Goal: Task Accomplishment & Management: Use online tool/utility

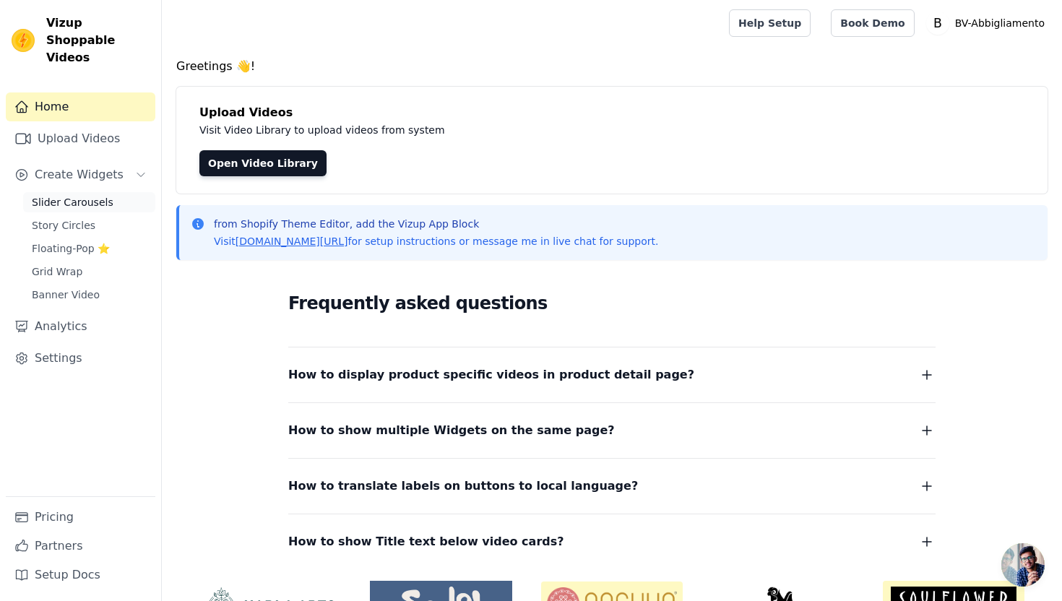
click at [84, 195] on span "Slider Carousels" at bounding box center [73, 202] width 82 height 14
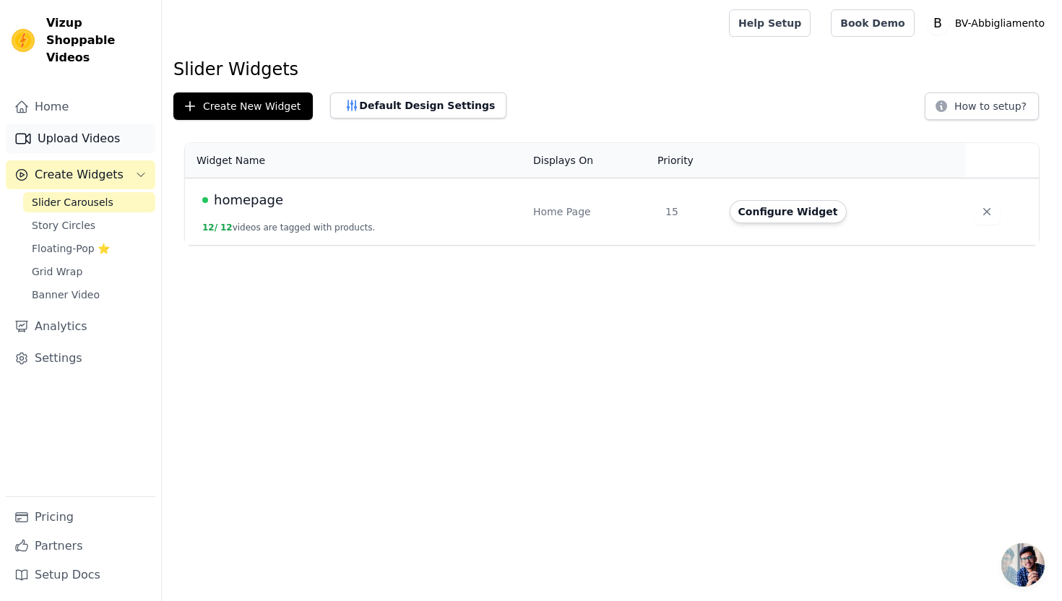
click at [92, 124] on link "Upload Videos" at bounding box center [80, 138] width 149 height 29
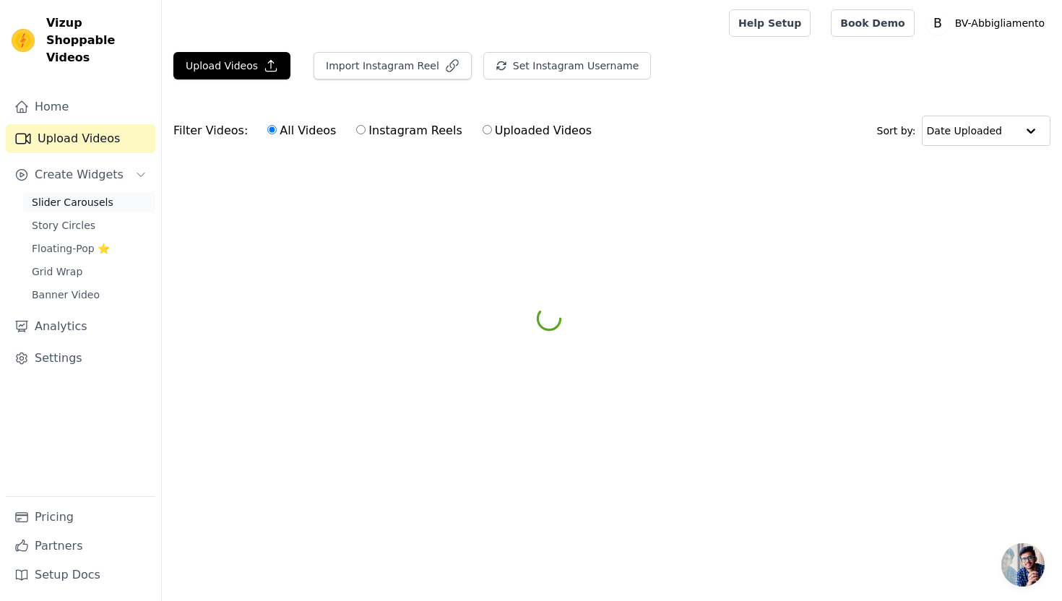
click at [79, 195] on span "Slider Carousels" at bounding box center [73, 202] width 82 height 14
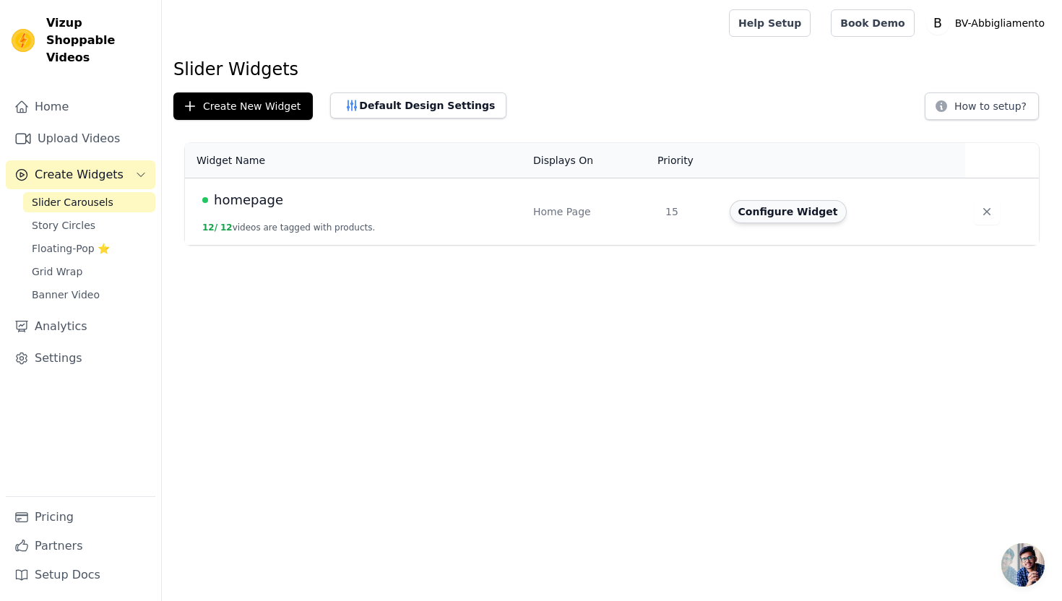
click at [784, 213] on button "Configure Widget" at bounding box center [787, 211] width 117 height 23
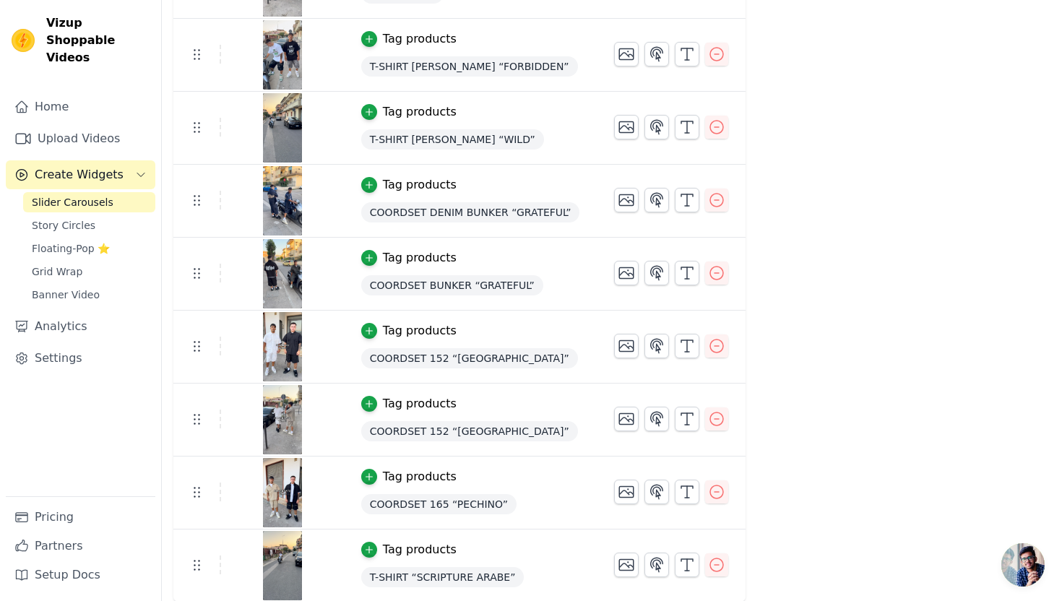
scroll to position [448, 0]
click at [708, 562] on icon "button" at bounding box center [716, 563] width 17 height 17
click at [712, 490] on icon "button" at bounding box center [716, 491] width 13 height 13
click at [711, 425] on icon "button" at bounding box center [716, 417] width 17 height 17
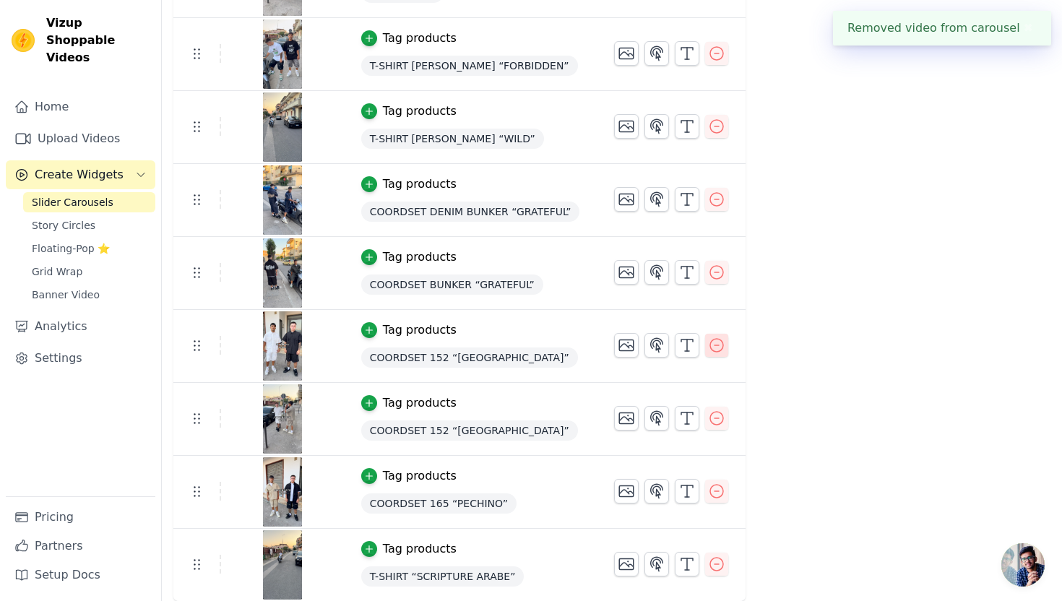
click at [714, 349] on icon "button" at bounding box center [716, 345] width 17 height 17
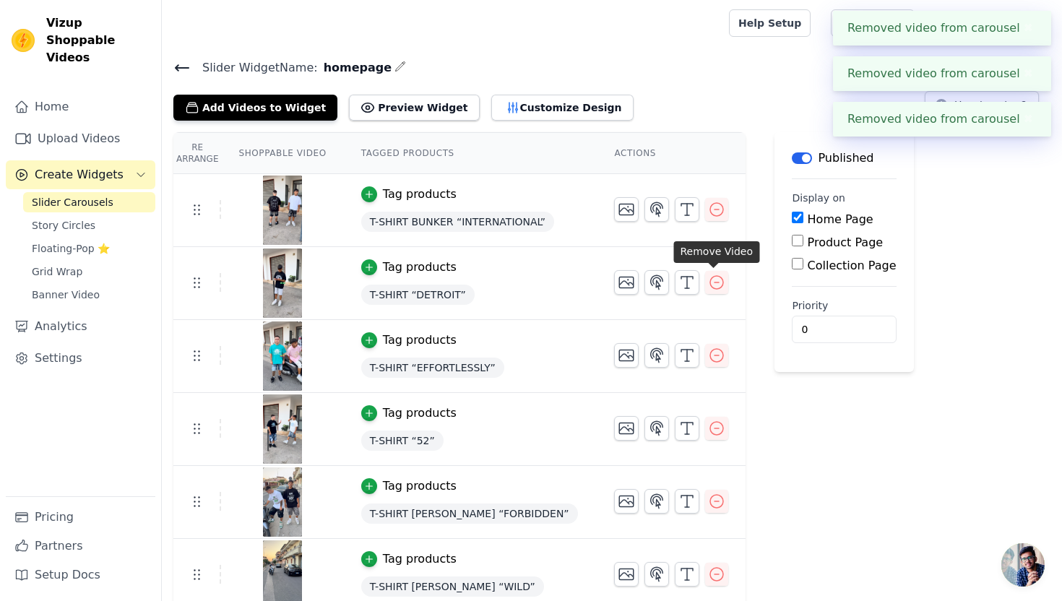
click at [711, 277] on div "Re Arrange Shoppable Video Tagged Products Actions Tag products T-SHIRT BUNKER …" at bounding box center [612, 517] width 900 height 771
click at [711, 301] on div "Re Arrange Shoppable Video Tagged Products Actions Tag products T-SHIRT BUNKER …" at bounding box center [612, 481] width 900 height 698
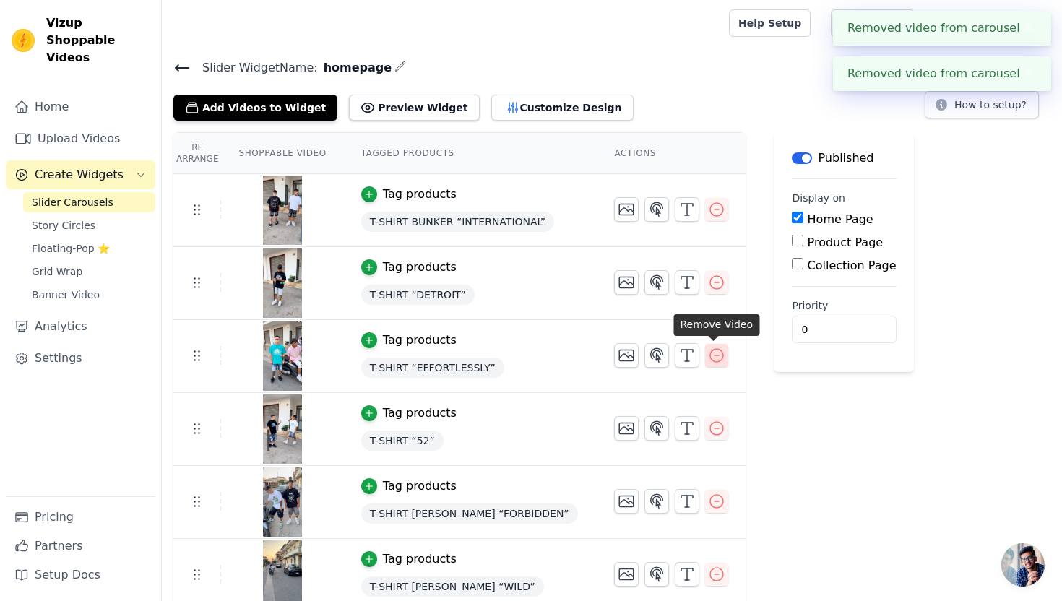
click at [716, 348] on icon "button" at bounding box center [716, 355] width 17 height 17
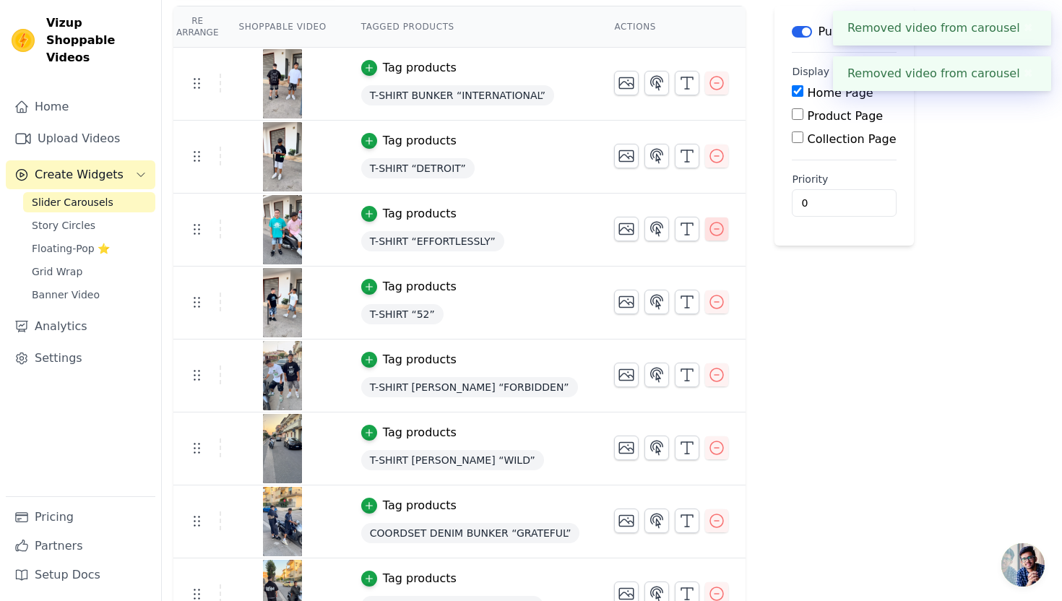
scroll to position [137, 0]
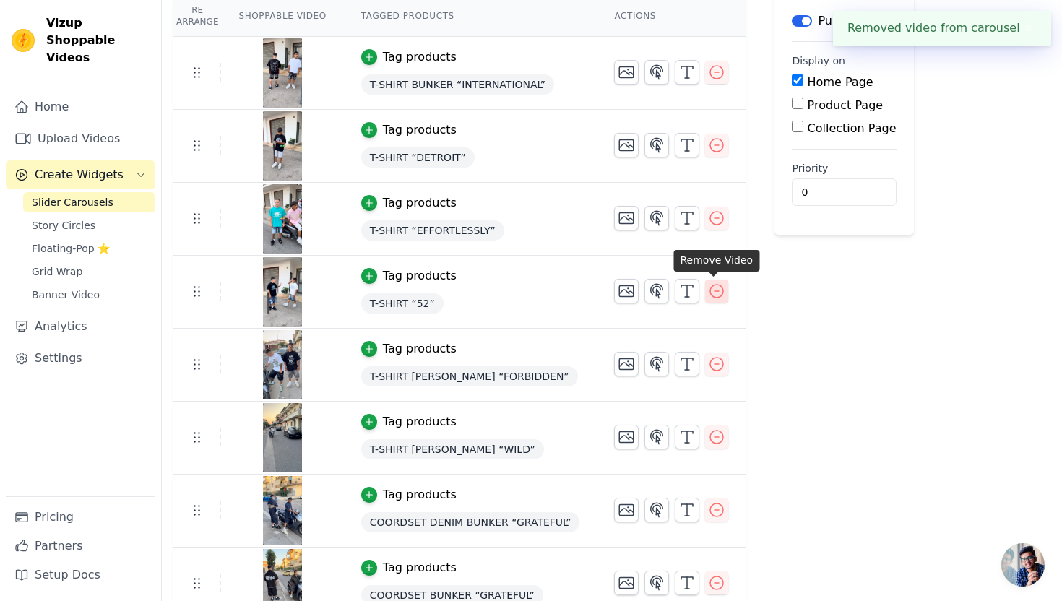
click at [716, 297] on icon "button" at bounding box center [716, 290] width 17 height 17
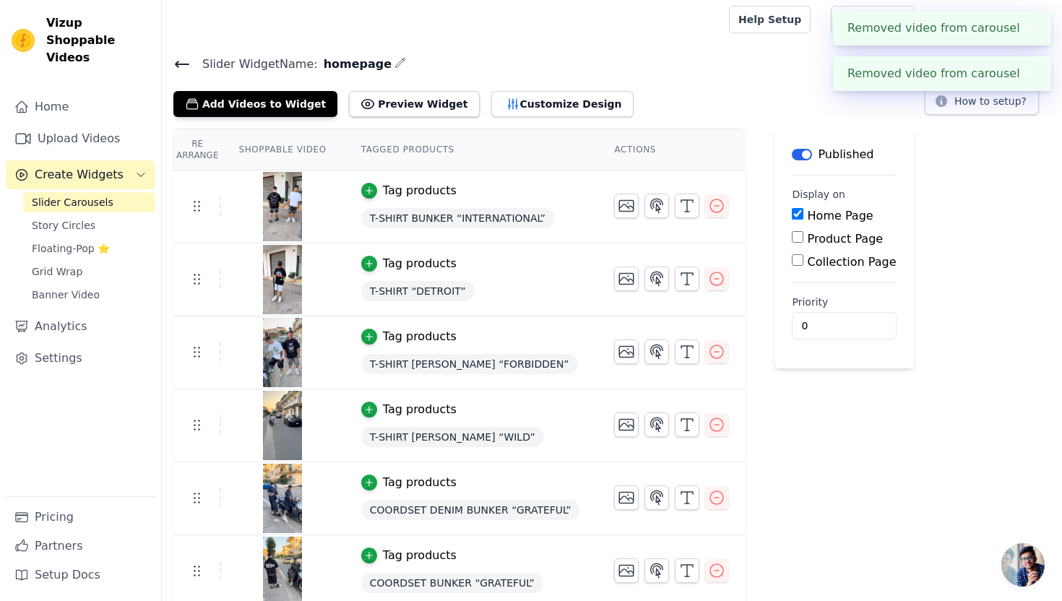
scroll to position [4, 0]
click at [712, 350] on icon "button" at bounding box center [716, 350] width 17 height 17
click at [713, 279] on icon "button" at bounding box center [716, 277] width 17 height 17
click at [712, 191] on td at bounding box center [671, 199] width 149 height 59
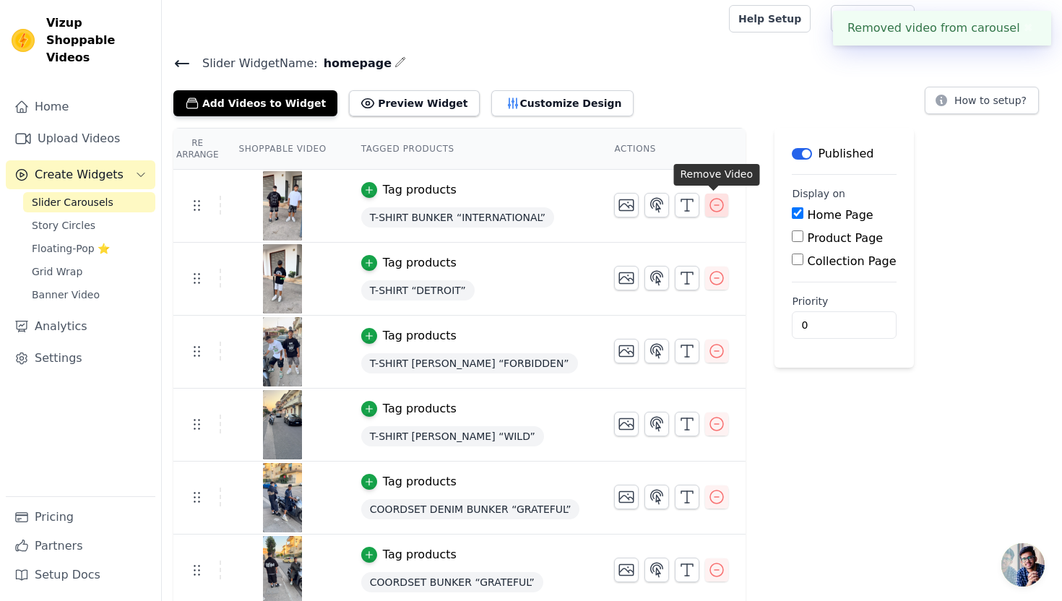
click at [712, 211] on icon "button" at bounding box center [716, 205] width 13 height 13
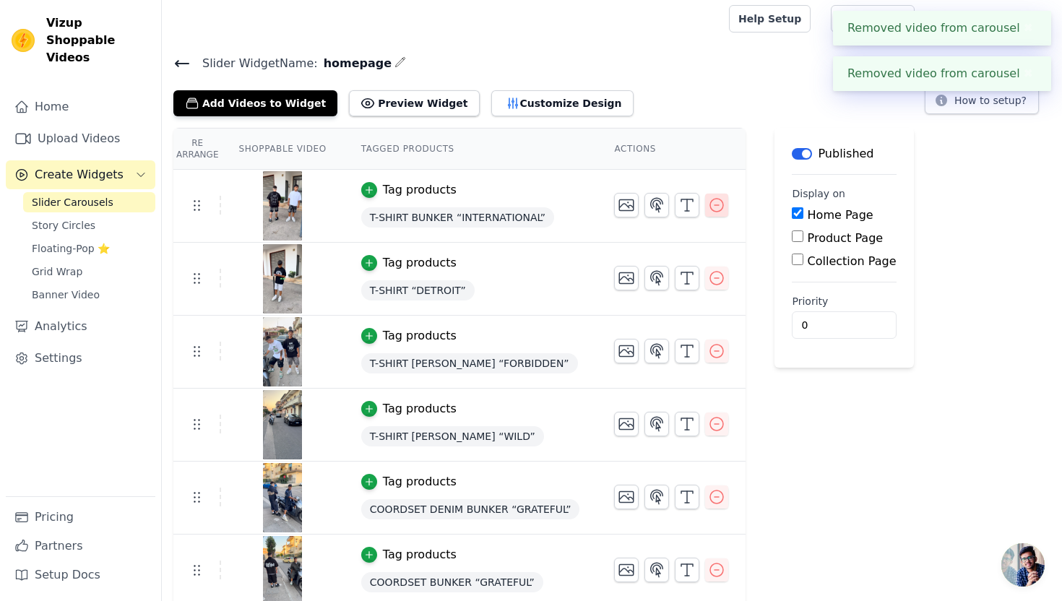
scroll to position [0, 0]
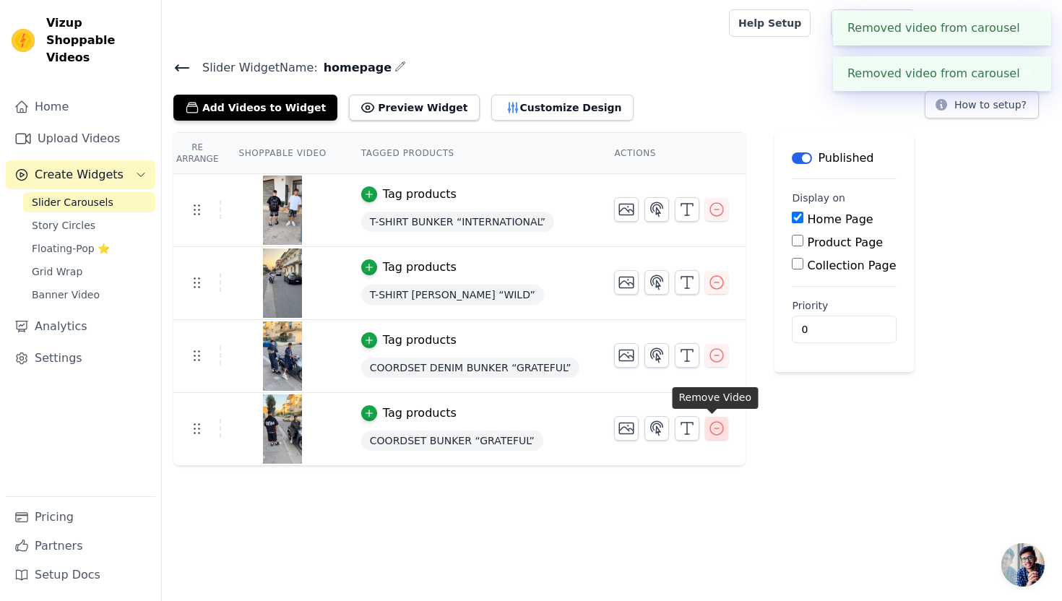
click at [718, 427] on icon "button" at bounding box center [716, 428] width 13 height 13
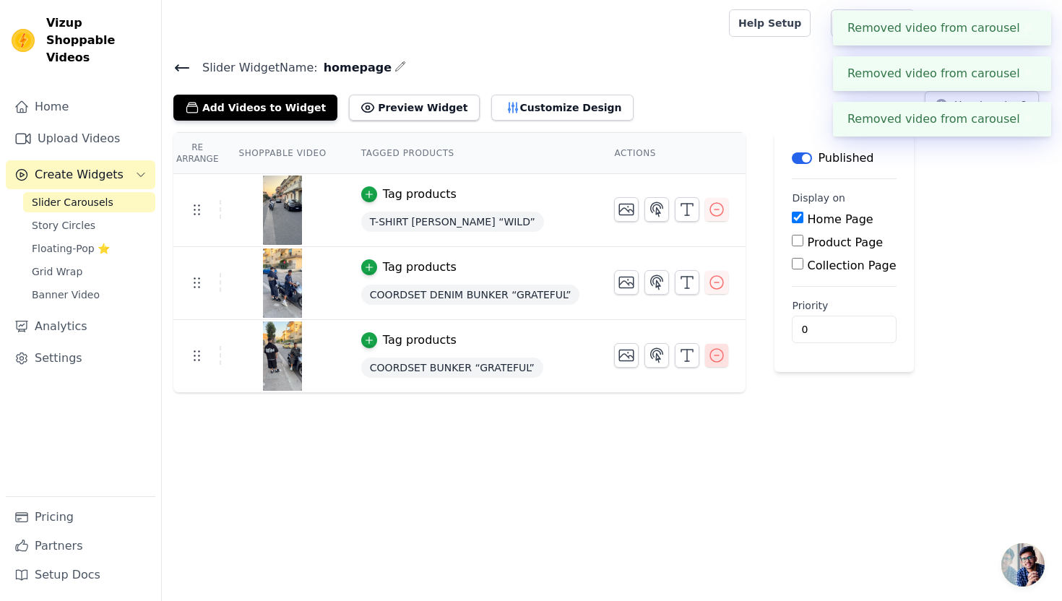
click at [715, 347] on icon "button" at bounding box center [716, 355] width 17 height 17
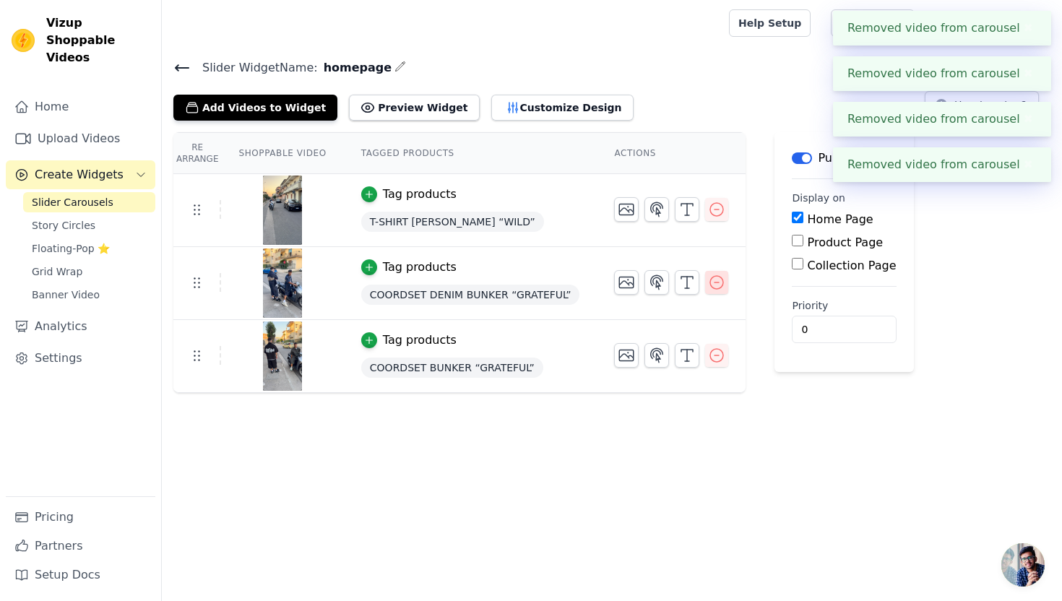
click at [712, 277] on icon "button" at bounding box center [716, 282] width 17 height 17
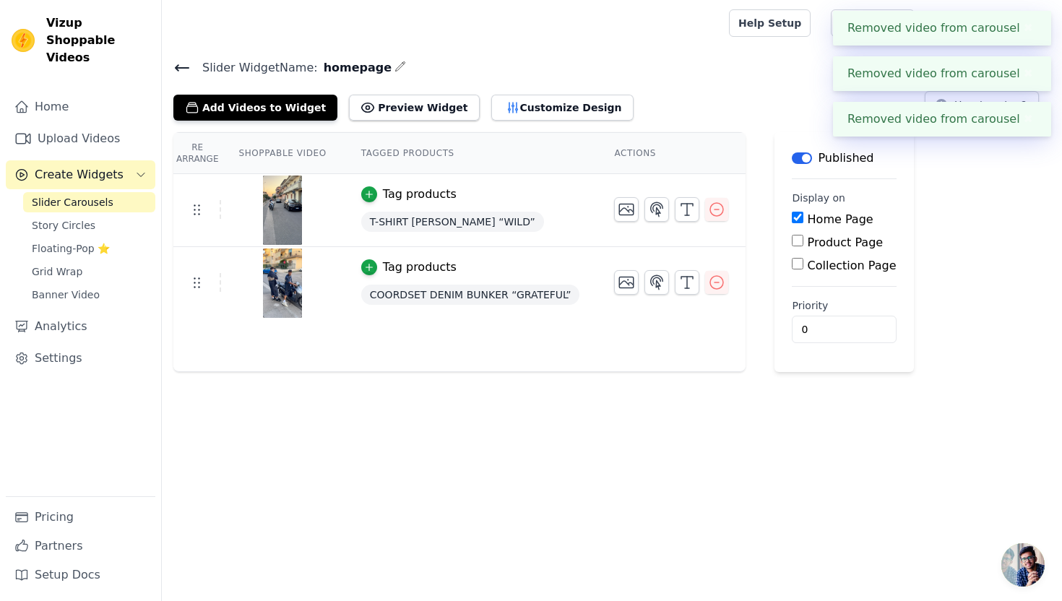
click at [712, 217] on button "button" at bounding box center [716, 209] width 23 height 23
click at [711, 219] on button "button" at bounding box center [716, 209] width 23 height 23
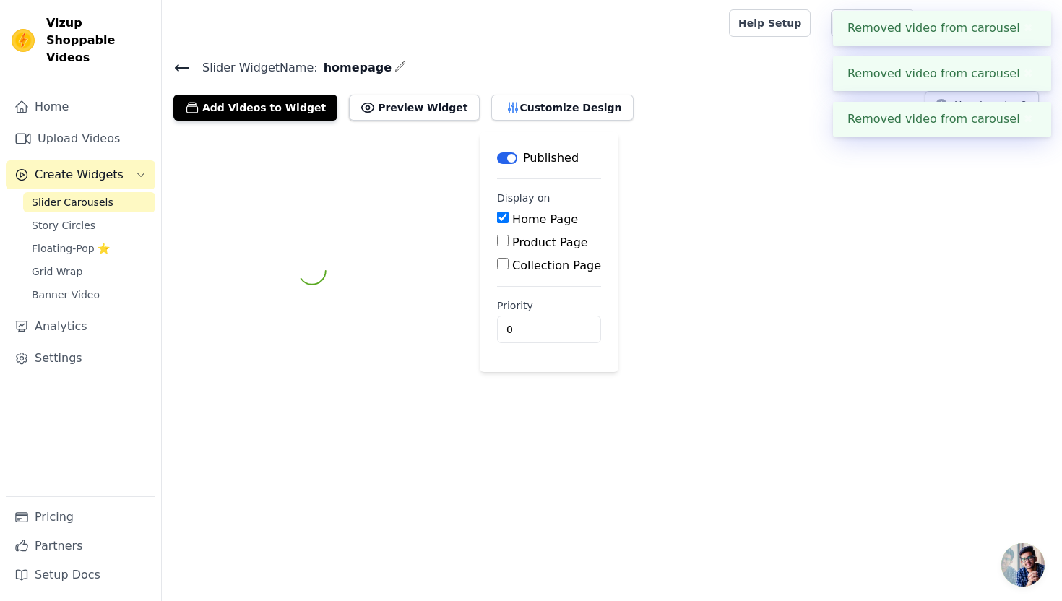
click at [389, 333] on div at bounding box center [311, 270] width 277 height 277
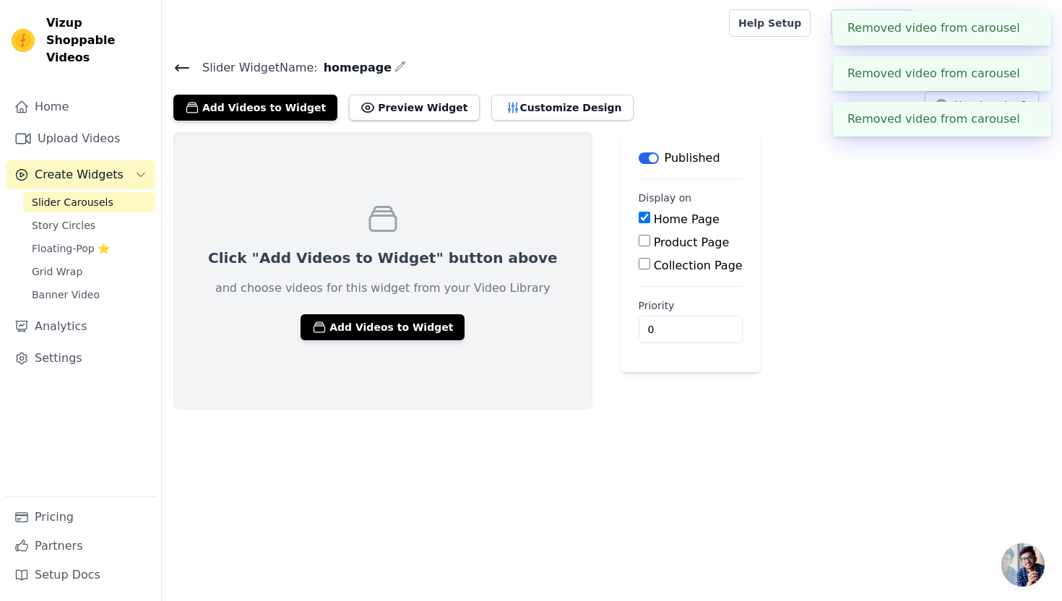
click at [389, 333] on button "Add Videos to Widget" at bounding box center [382, 327] width 164 height 26
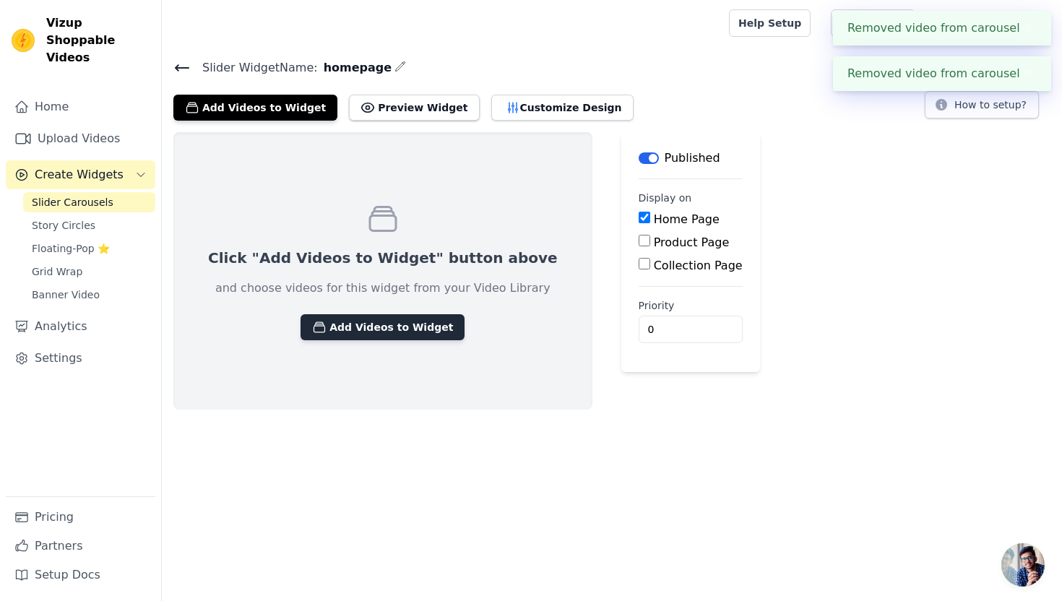
click at [386, 322] on button "Add Videos to Widget" at bounding box center [382, 327] width 164 height 26
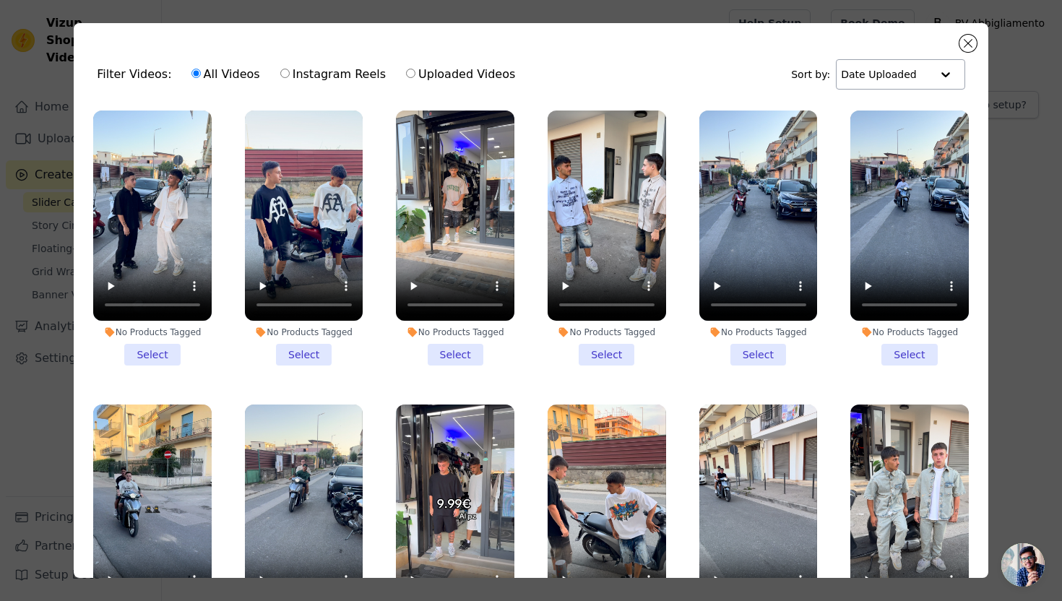
click at [883, 72] on input "text" at bounding box center [886, 74] width 90 height 29
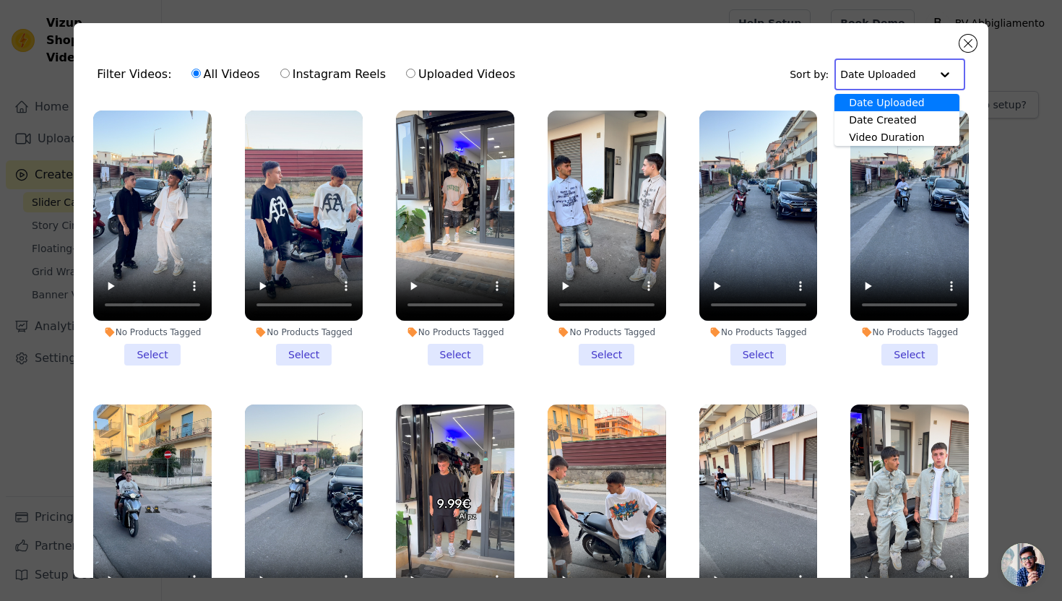
click at [883, 72] on input "text" at bounding box center [885, 74] width 90 height 29
click at [966, 38] on button "Close modal" at bounding box center [967, 43] width 17 height 17
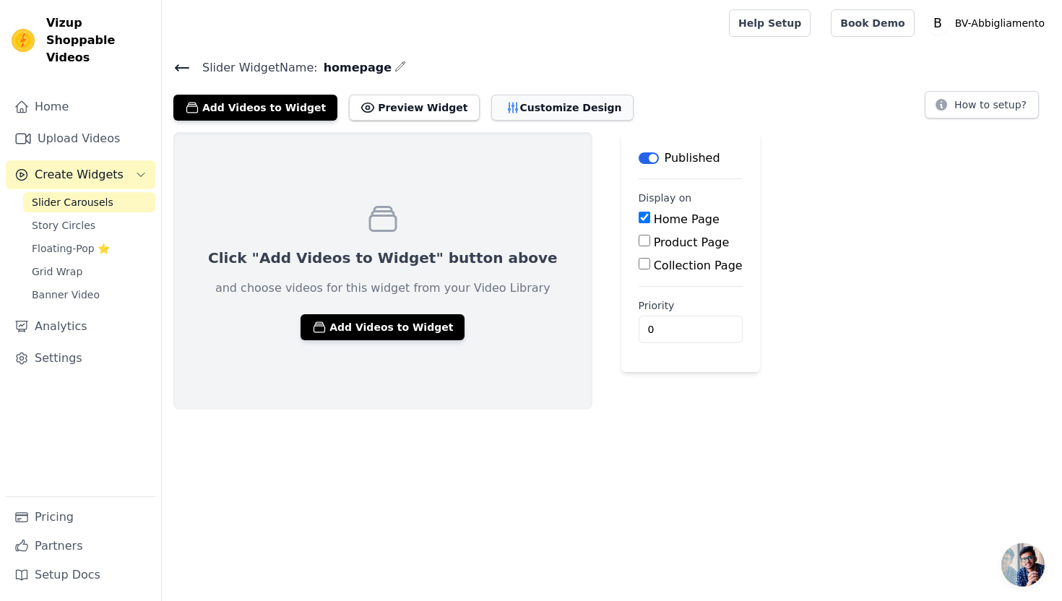
click at [516, 96] on button "Customize Design" at bounding box center [562, 108] width 142 height 26
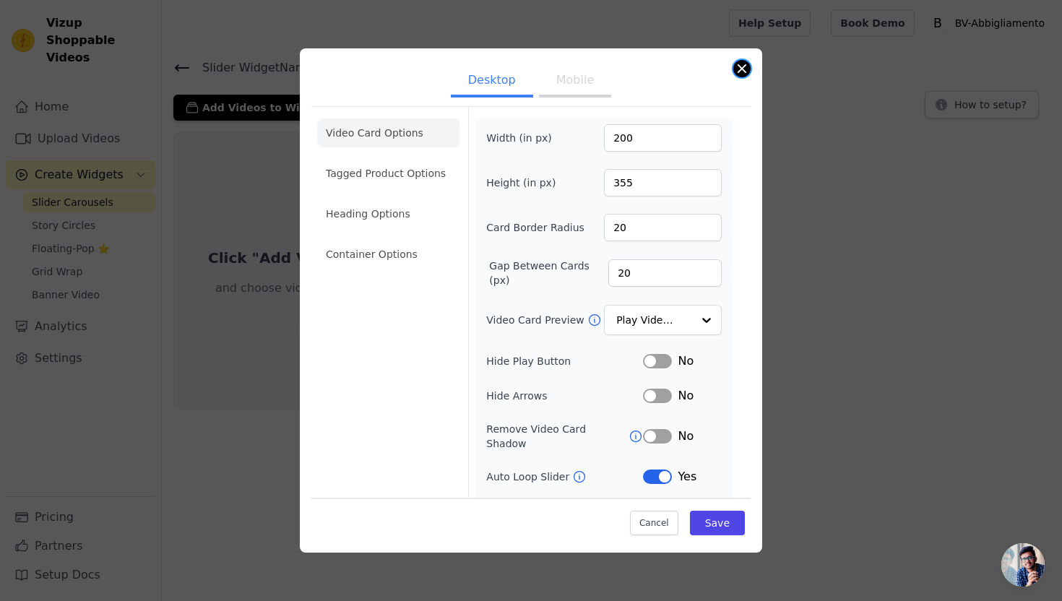
click at [745, 64] on button "Close modal" at bounding box center [741, 68] width 17 height 17
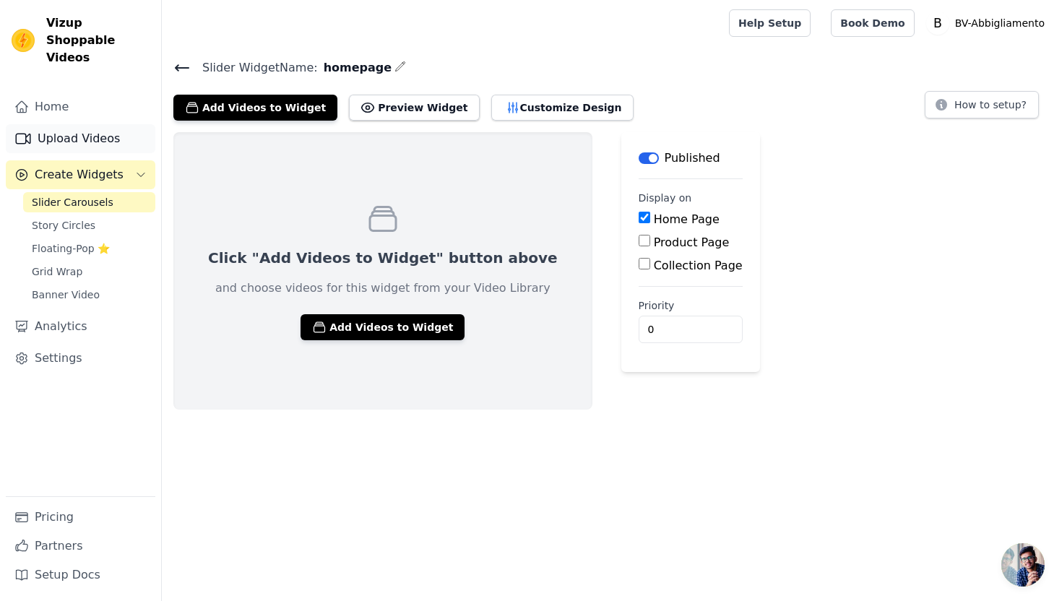
click at [105, 125] on link "Upload Videos" at bounding box center [80, 138] width 149 height 29
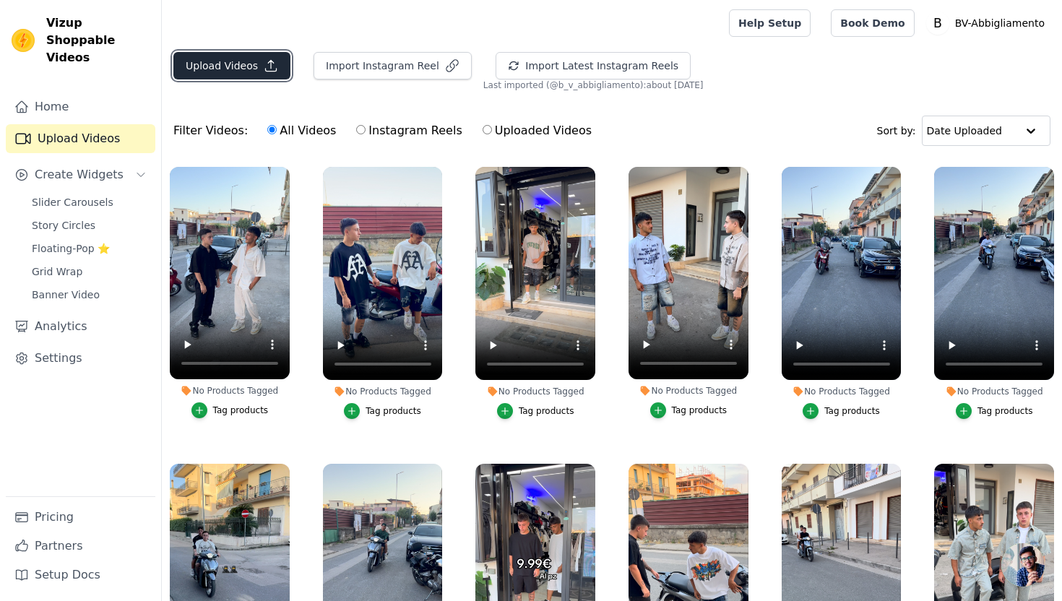
click at [230, 64] on button "Upload Videos" at bounding box center [231, 65] width 117 height 27
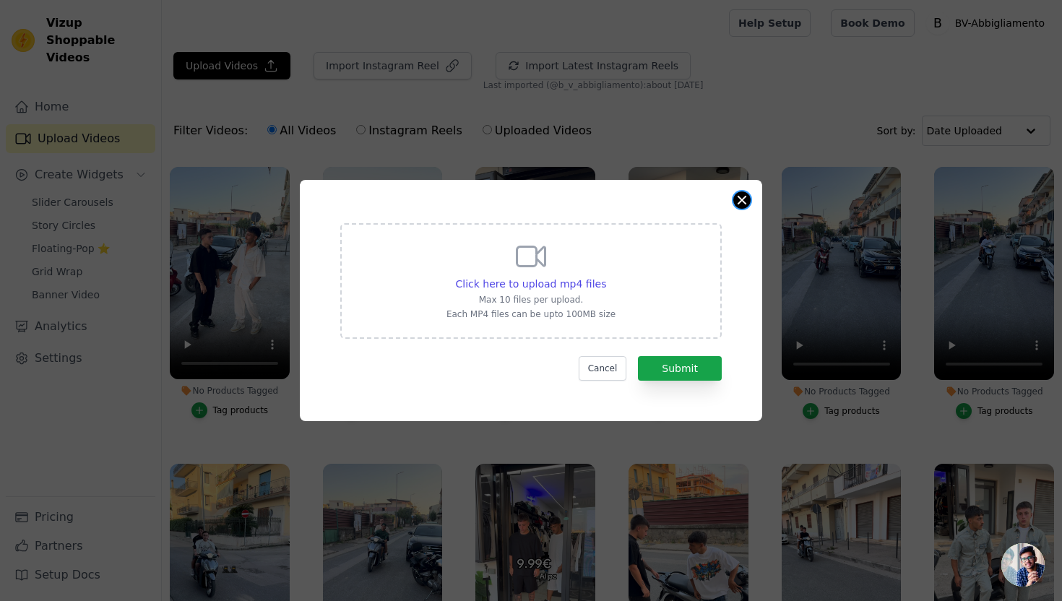
click at [749, 199] on button "Close modal" at bounding box center [741, 199] width 17 height 17
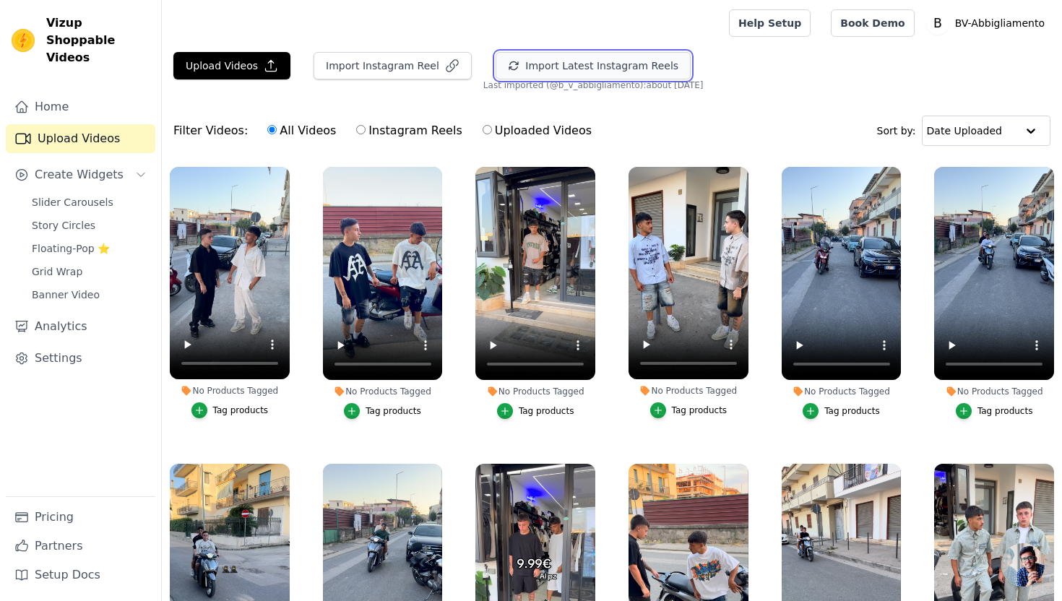
click at [633, 66] on button "Import Latest Instagram Reels" at bounding box center [592, 65] width 195 height 27
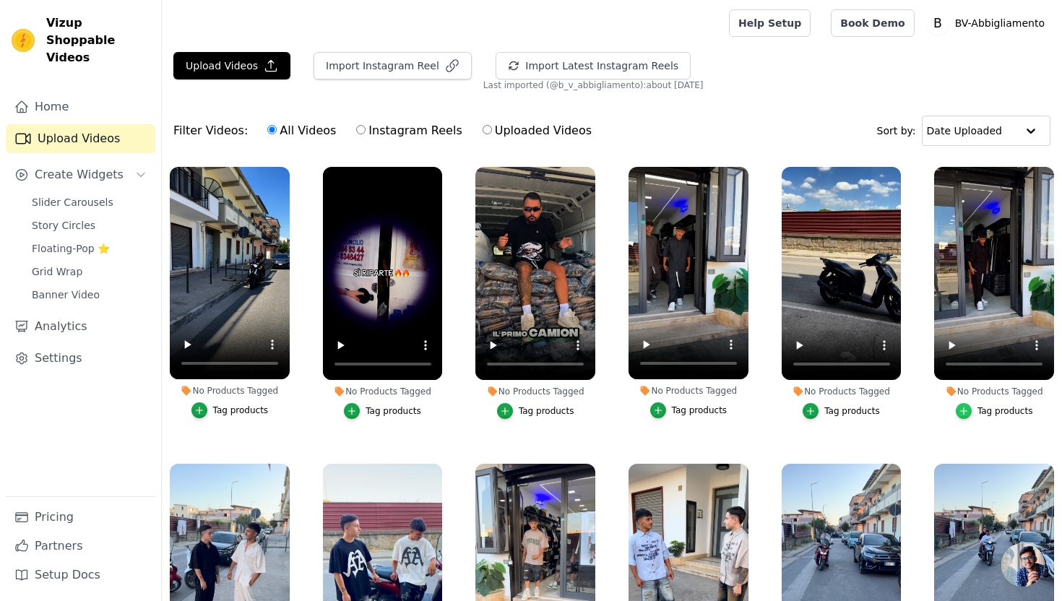
click at [965, 404] on div "button" at bounding box center [963, 411] width 16 height 16
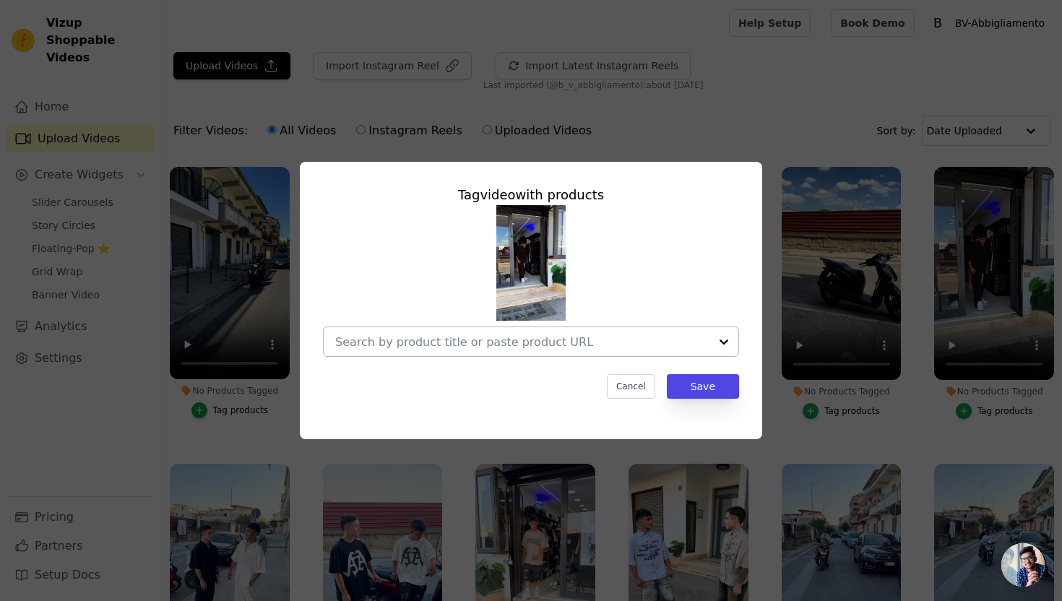
click at [534, 344] on input "No Products Tagged Tag video with products Cancel Save Tag products" at bounding box center [522, 342] width 374 height 14
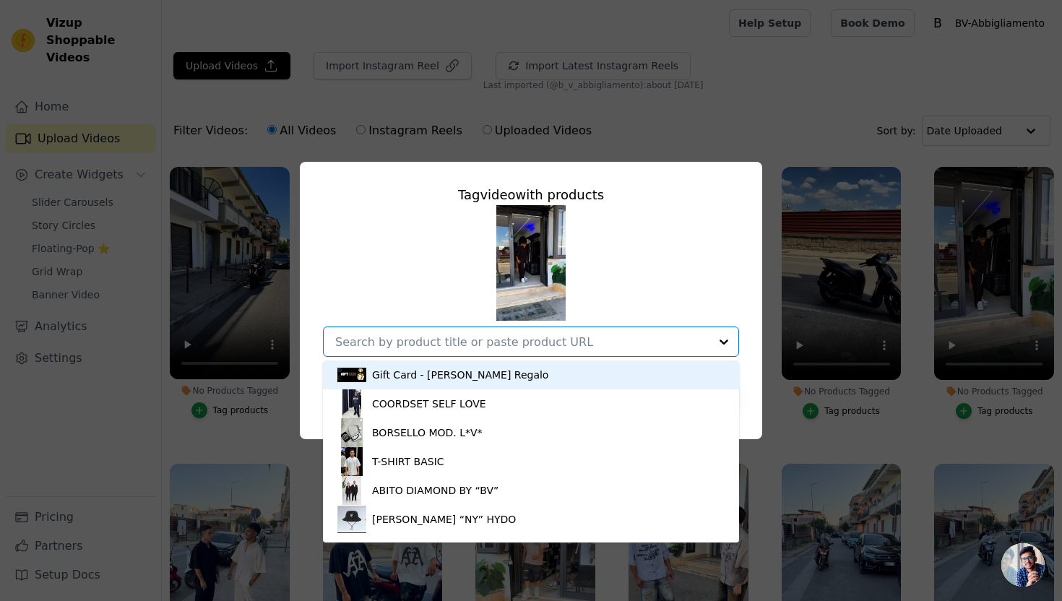
click at [640, 285] on div "Gift Card - [PERSON_NAME] Regalo COORDSET SELF LOVE BORSELLO MOD. L*V* T-SHIRT …" at bounding box center [531, 281] width 416 height 152
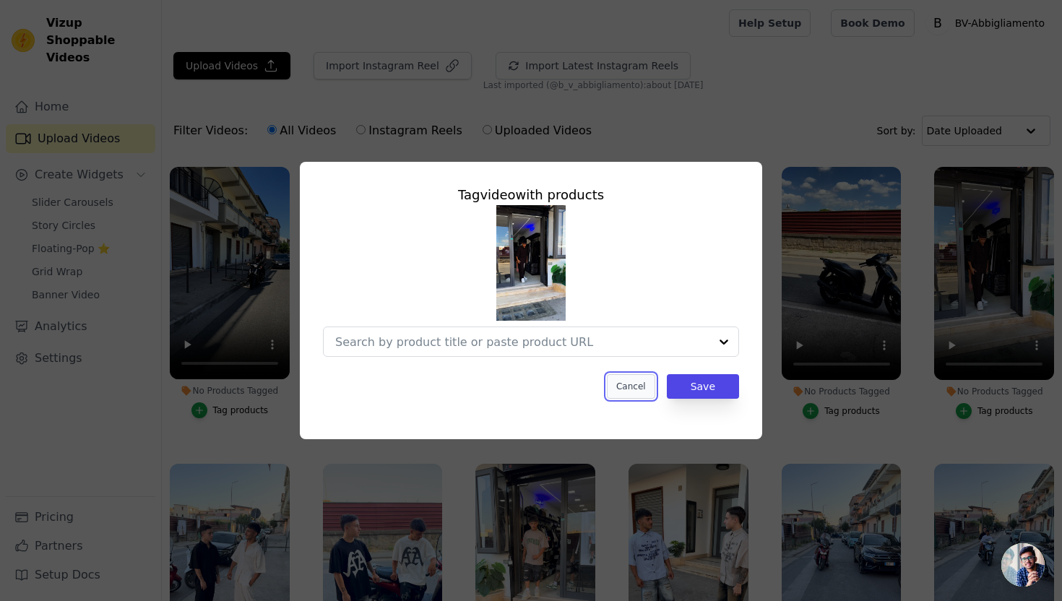
click at [639, 387] on button "Cancel" at bounding box center [631, 386] width 48 height 25
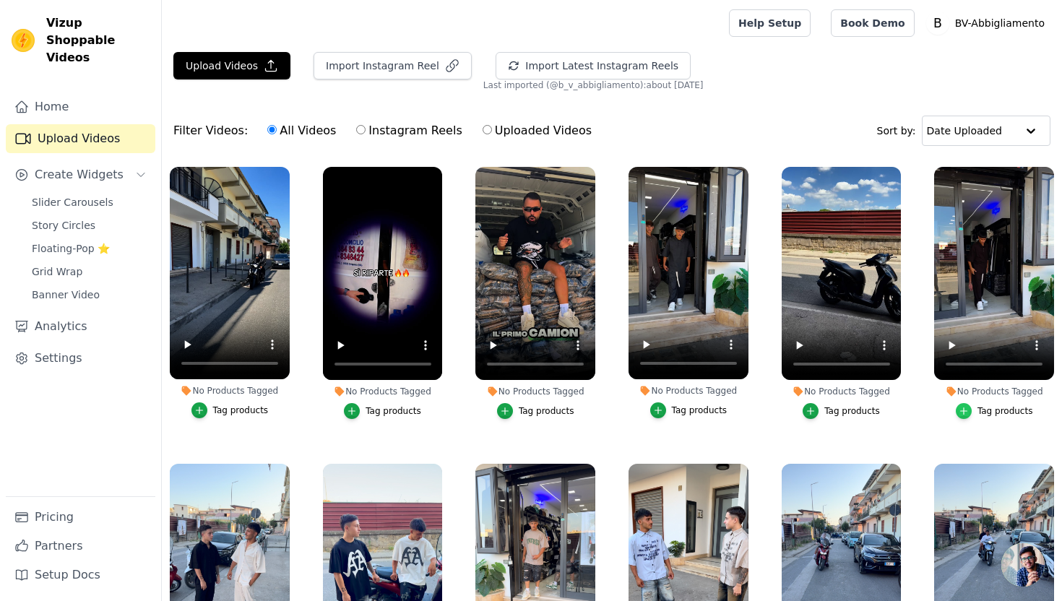
click at [964, 409] on icon "button" at bounding box center [963, 410] width 6 height 6
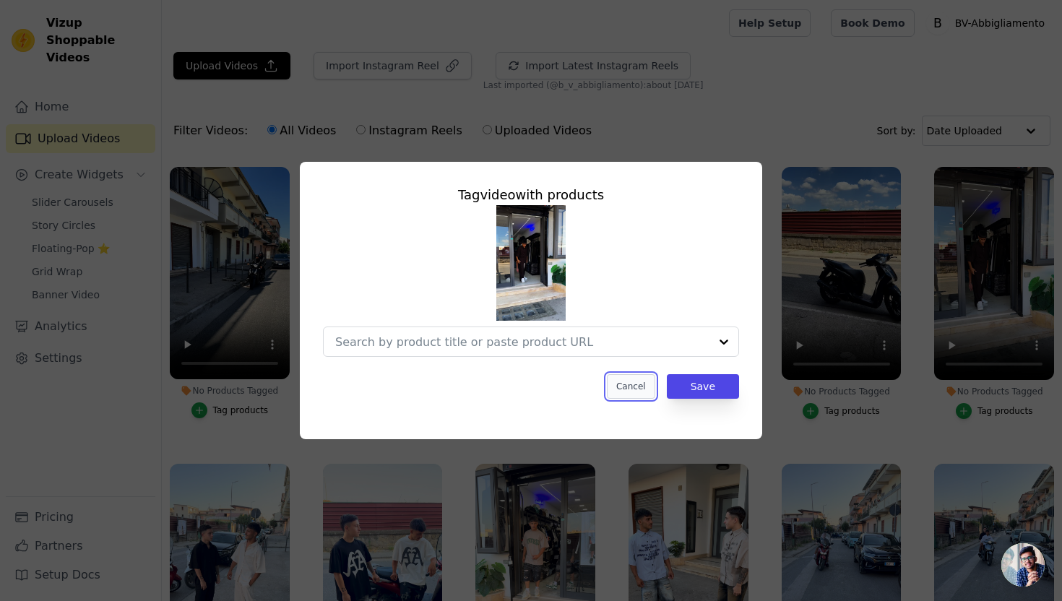
click at [625, 388] on button "Cancel" at bounding box center [631, 386] width 48 height 25
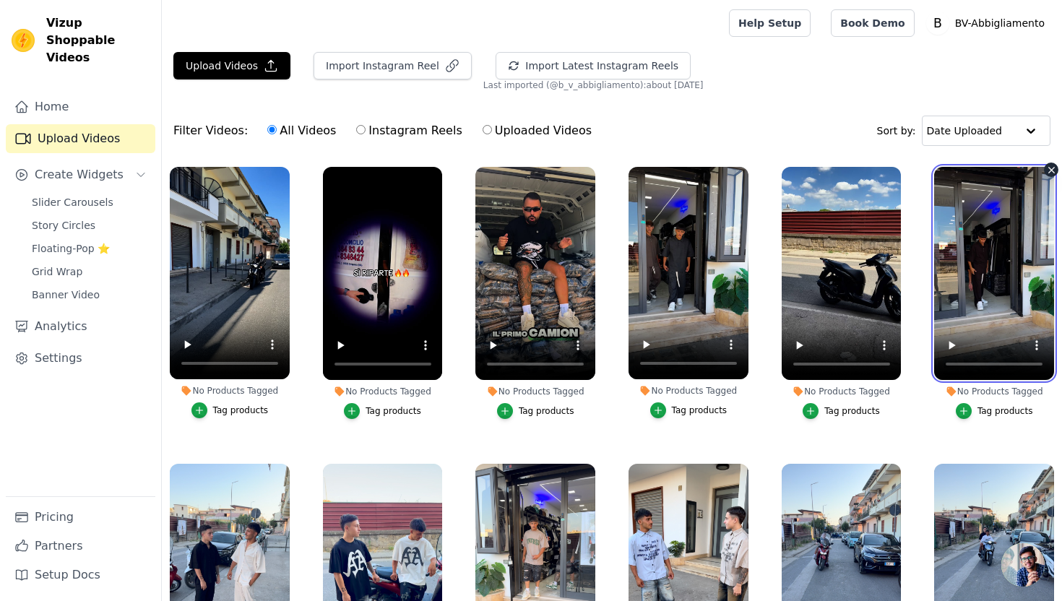
click at [1006, 261] on video at bounding box center [994, 273] width 120 height 213
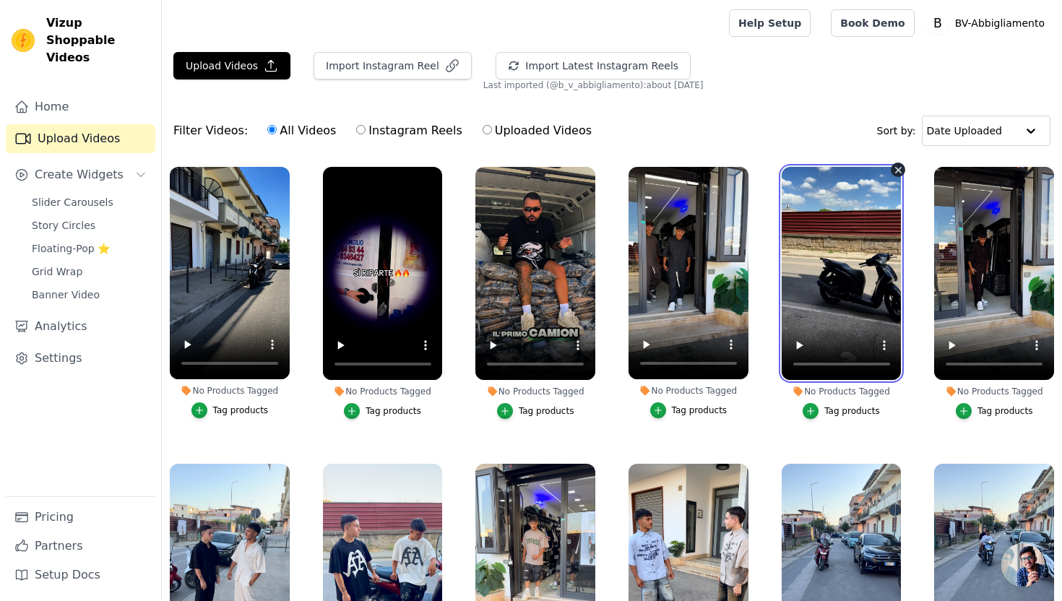
click at [875, 269] on video at bounding box center [841, 273] width 120 height 213
click at [93, 195] on span "Slider Carousels" at bounding box center [73, 202] width 82 height 14
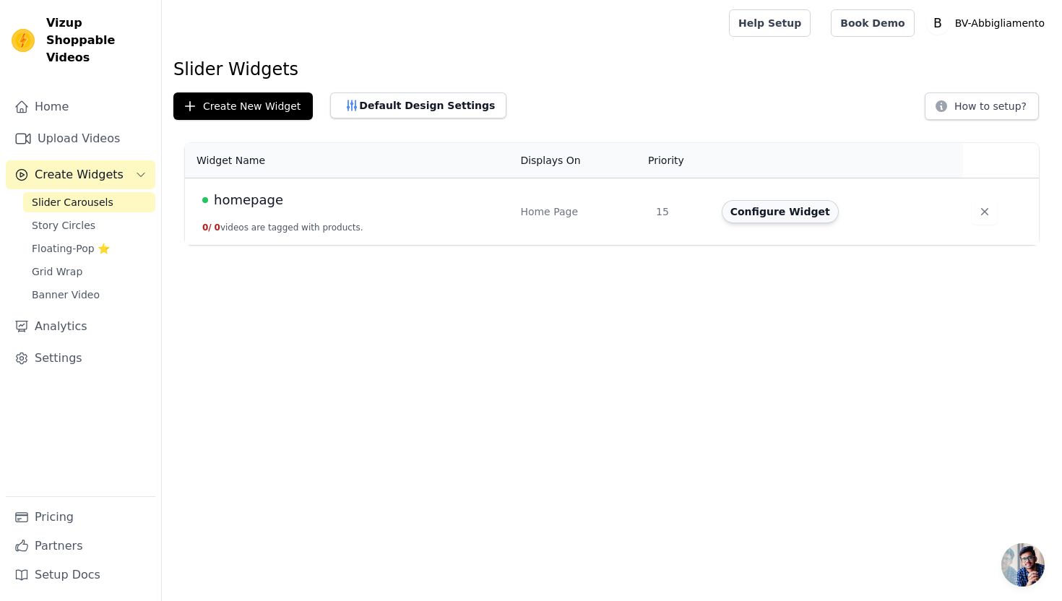
click at [776, 220] on button "Configure Widget" at bounding box center [779, 211] width 117 height 23
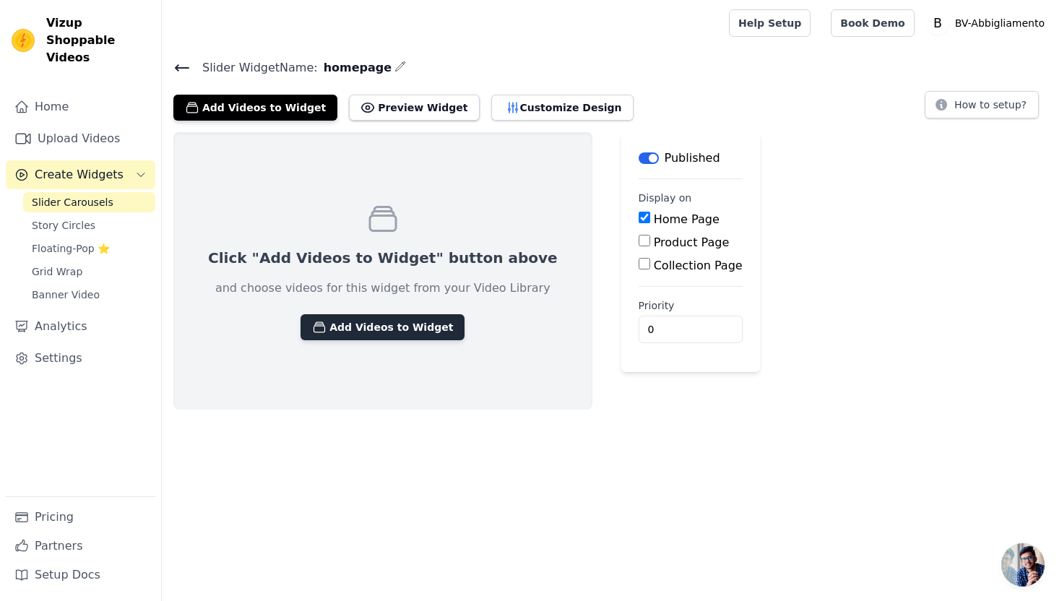
click at [361, 324] on button "Add Videos to Widget" at bounding box center [382, 327] width 164 height 26
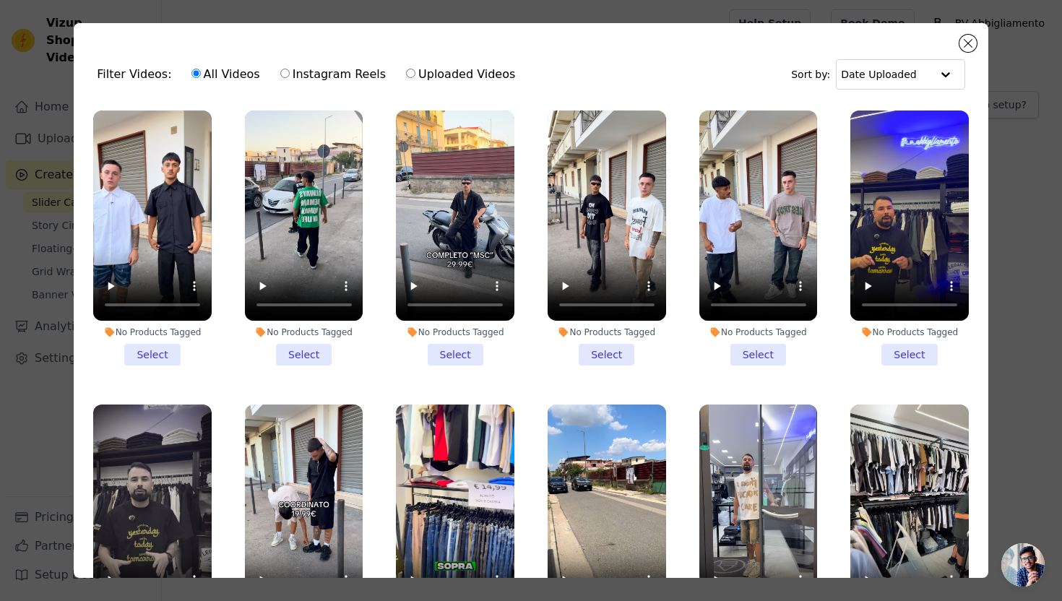
click at [310, 75] on label "Instagram Reels" at bounding box center [332, 74] width 107 height 19
click at [290, 75] on input "Instagram Reels" at bounding box center [284, 73] width 9 height 9
radio input "true"
click at [469, 79] on label "Uploaded Videos" at bounding box center [460, 74] width 110 height 19
click at [415, 78] on input "Uploaded Videos" at bounding box center [410, 73] width 9 height 9
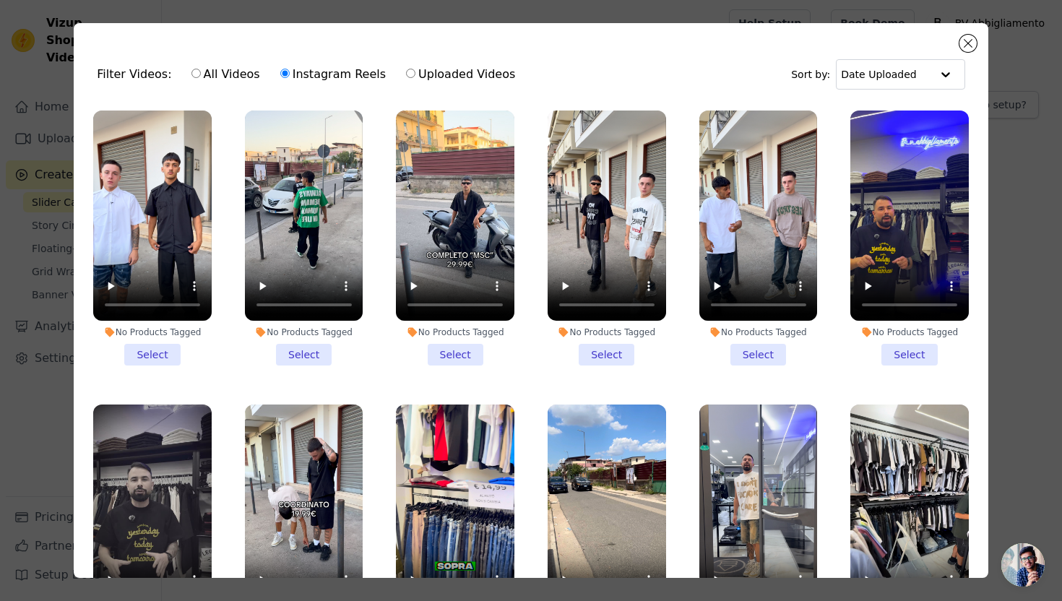
radio input "true"
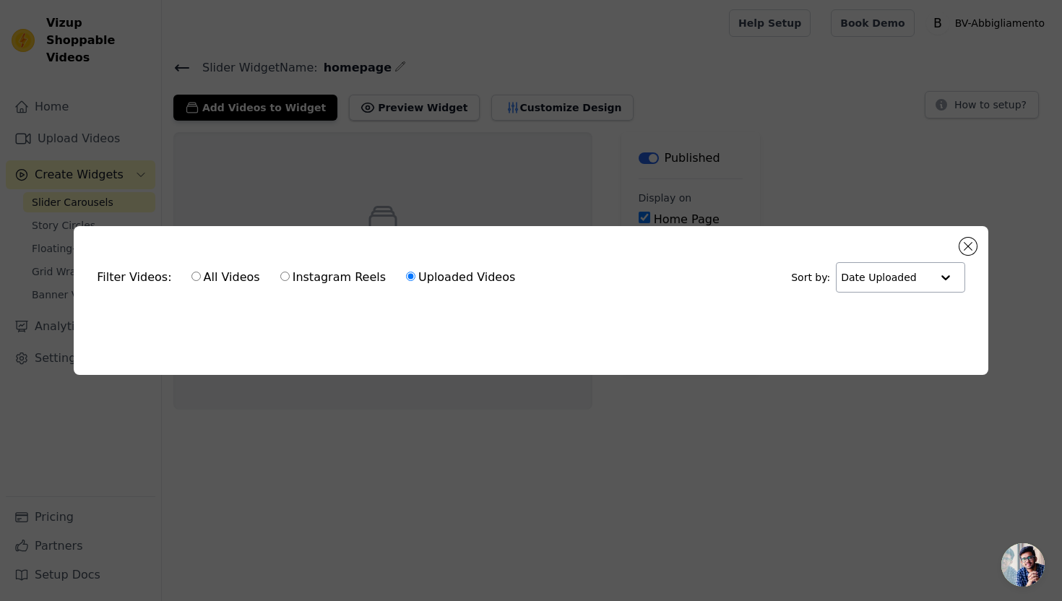
click at [867, 278] on input "text" at bounding box center [886, 277] width 90 height 29
click at [867, 278] on input "text" at bounding box center [885, 277] width 90 height 29
click at [963, 244] on button "Close modal" at bounding box center [967, 246] width 17 height 17
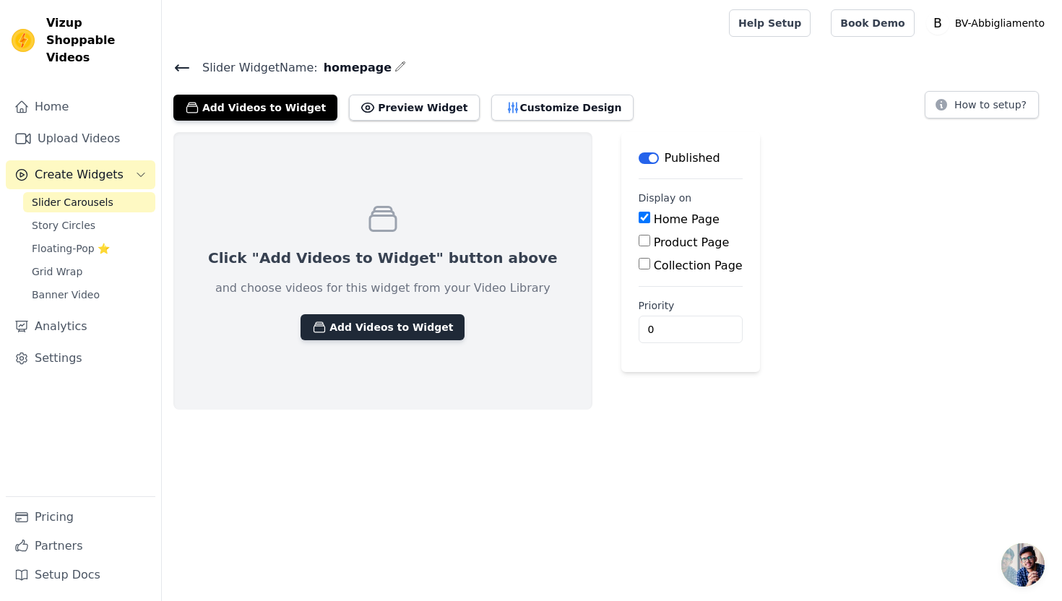
click at [355, 318] on button "Add Videos to Widget" at bounding box center [382, 327] width 164 height 26
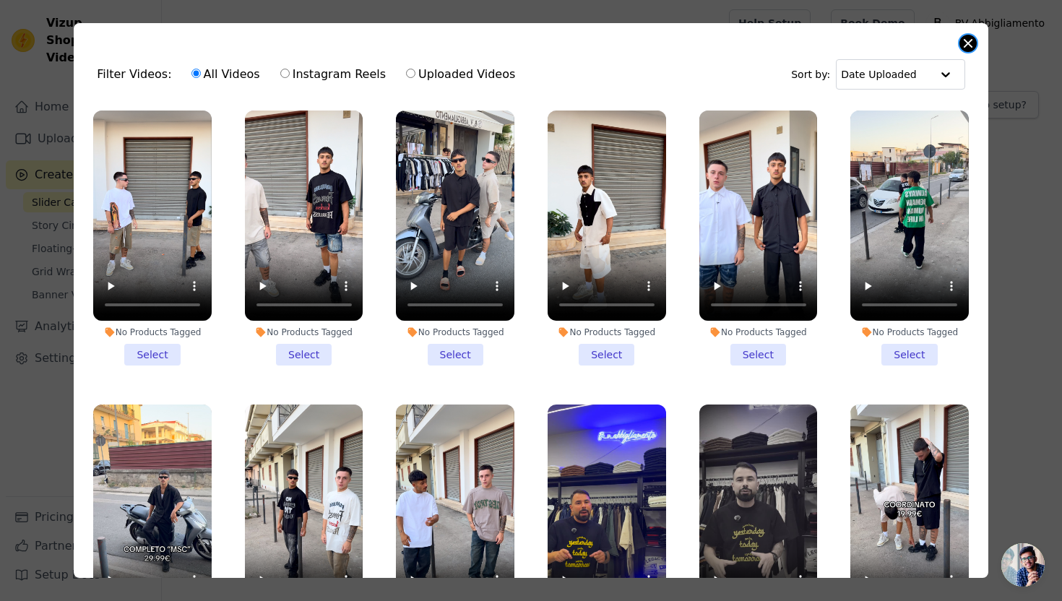
click at [971, 40] on button "Close modal" at bounding box center [967, 43] width 17 height 17
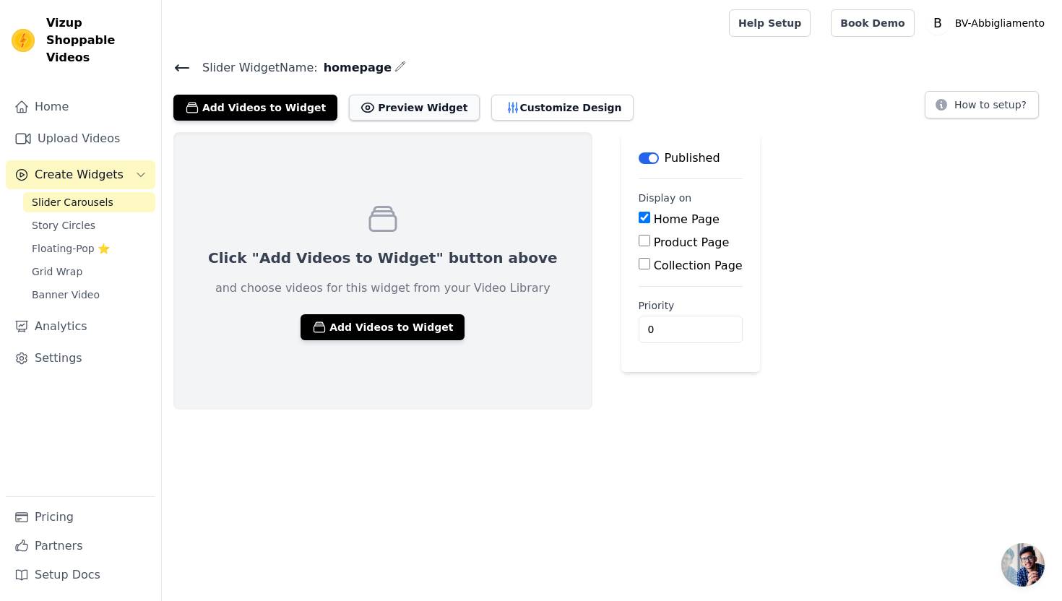
click at [392, 100] on button "Preview Widget" at bounding box center [414, 108] width 130 height 26
click at [364, 333] on button "Add Videos to Widget" at bounding box center [382, 327] width 164 height 26
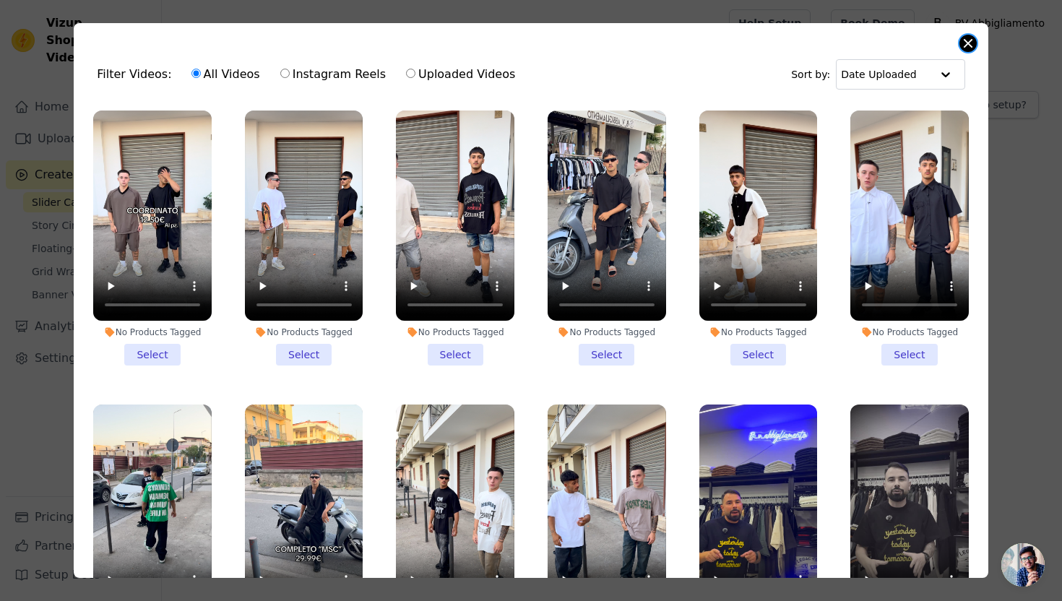
click at [966, 39] on button "Close modal" at bounding box center [967, 43] width 17 height 17
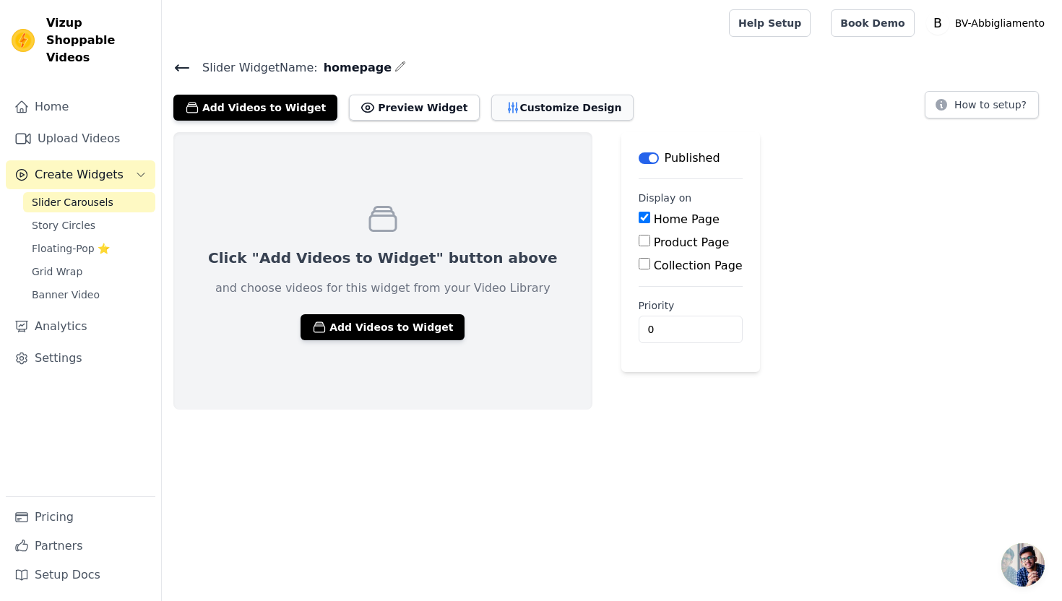
click at [503, 106] on button "Customize Design" at bounding box center [562, 108] width 142 height 26
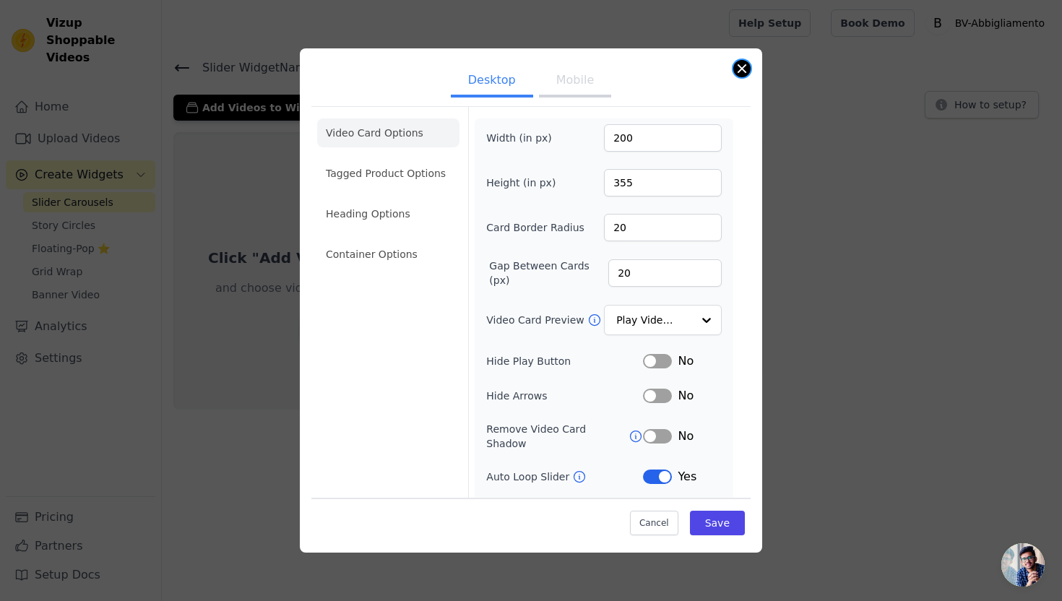
click at [739, 66] on button "Close modal" at bounding box center [741, 68] width 17 height 17
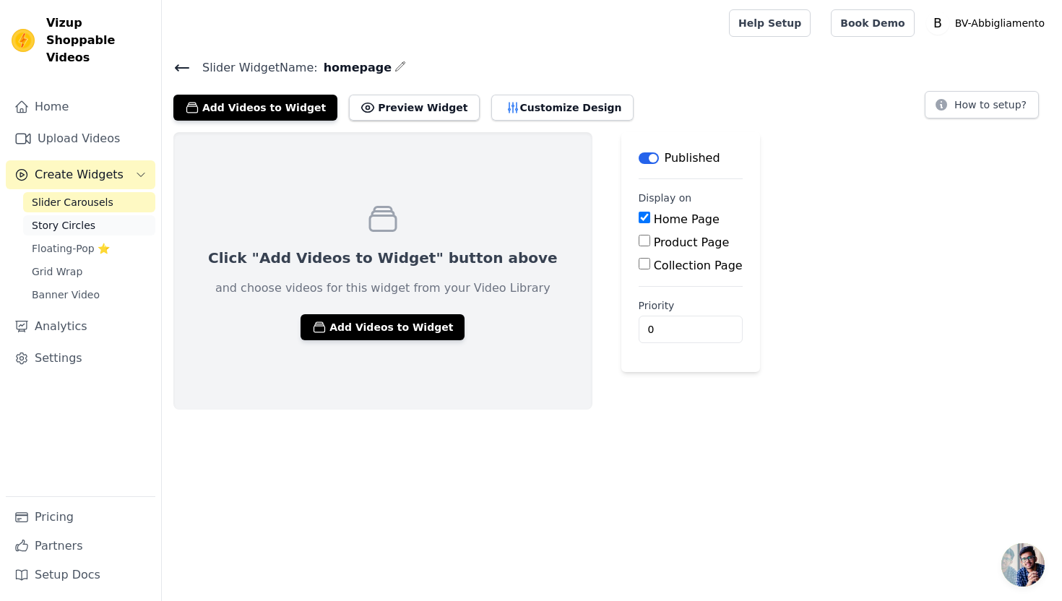
click at [86, 218] on span "Story Circles" at bounding box center [64, 225] width 64 height 14
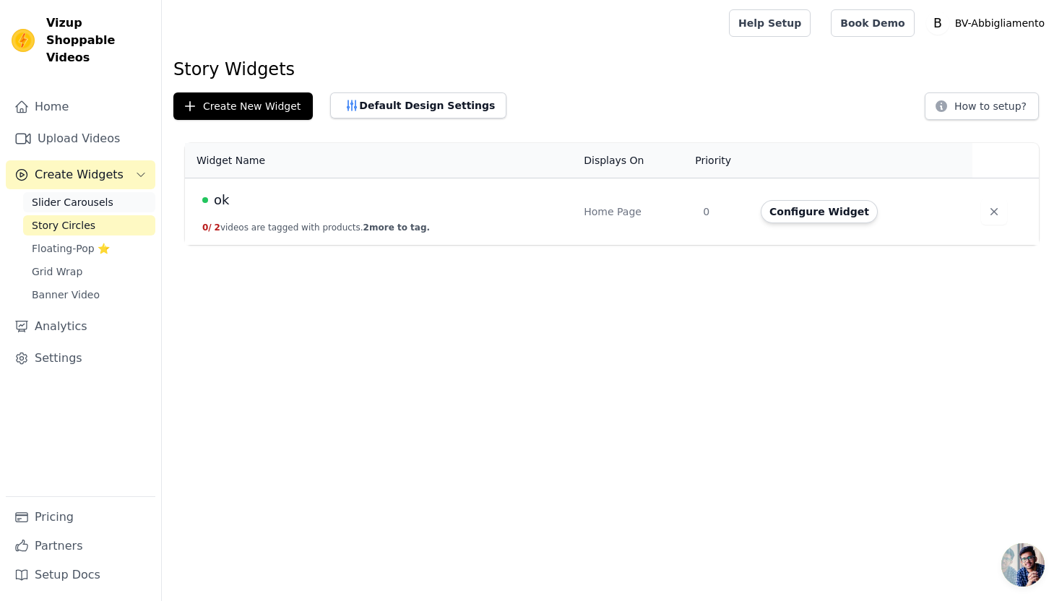
click at [100, 195] on span "Slider Carousels" at bounding box center [73, 202] width 82 height 14
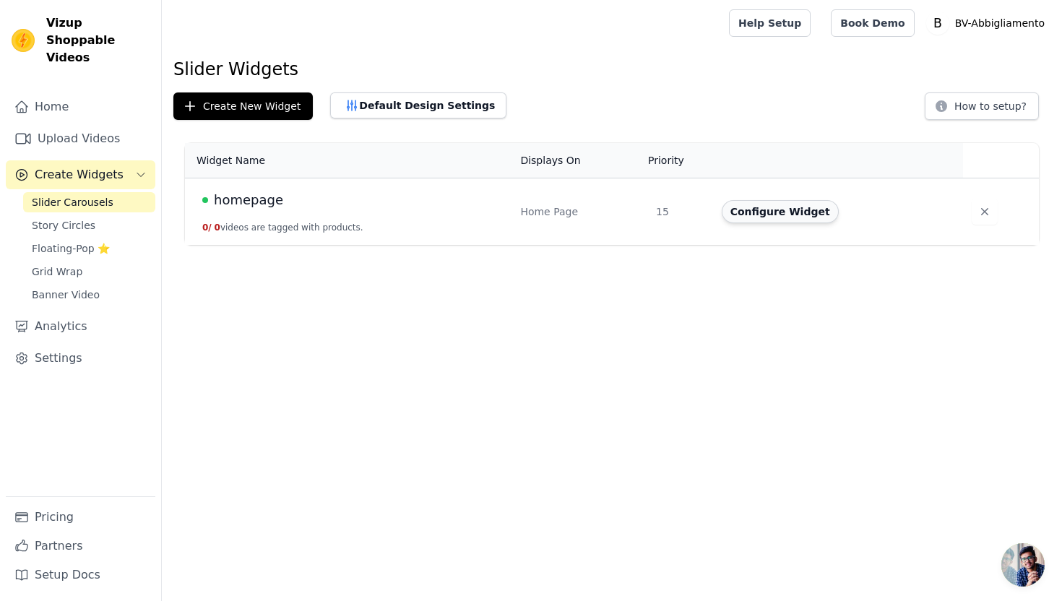
click at [765, 216] on button "Configure Widget" at bounding box center [779, 211] width 117 height 23
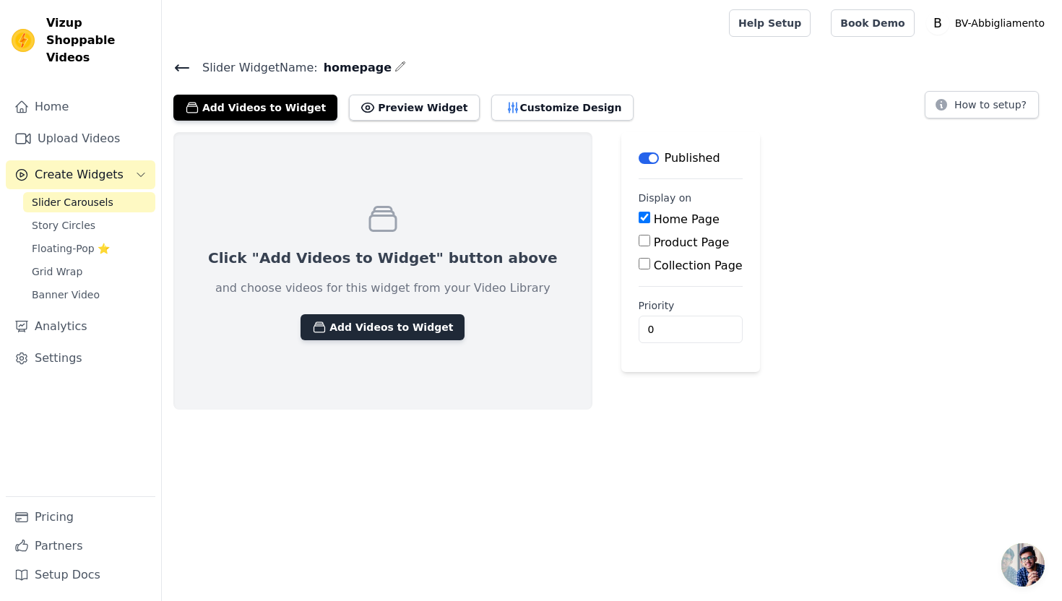
click at [382, 325] on button "Add Videos to Widget" at bounding box center [382, 327] width 164 height 26
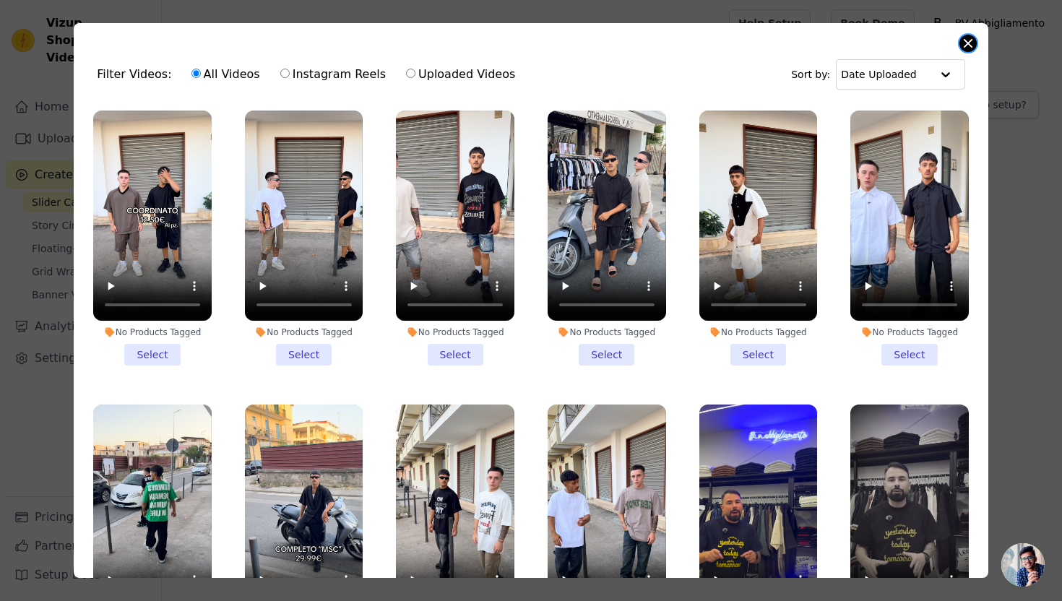
click at [969, 49] on button "Close modal" at bounding box center [967, 43] width 17 height 17
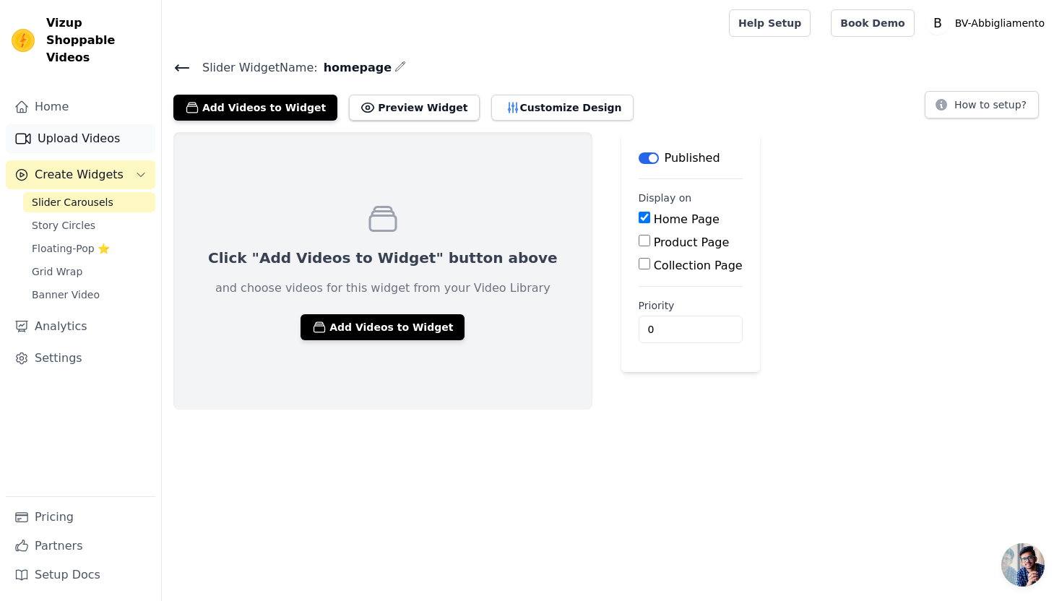
click at [66, 124] on link "Upload Videos" at bounding box center [80, 138] width 149 height 29
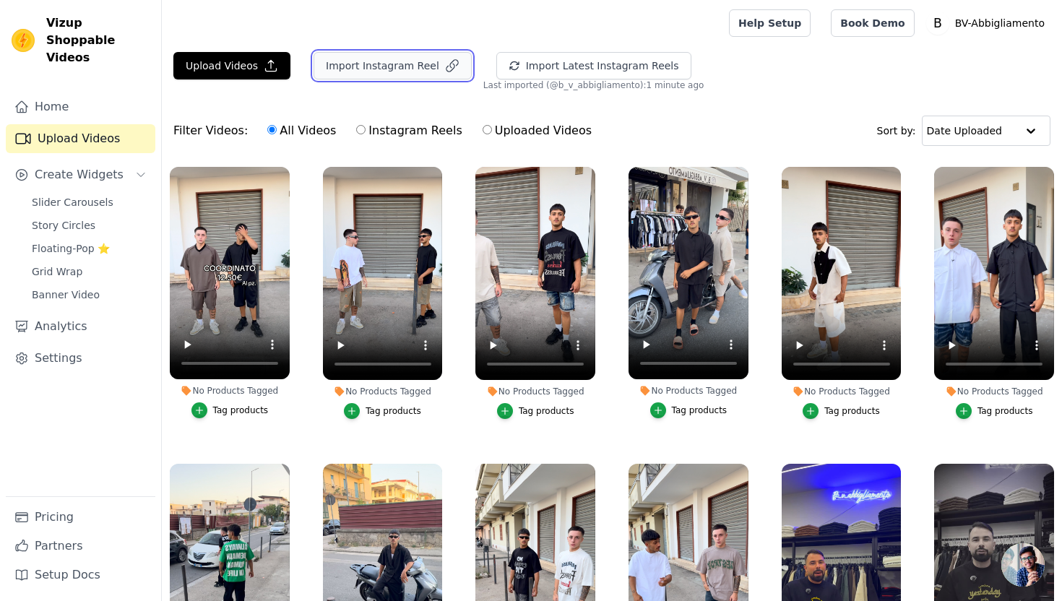
click at [393, 72] on button "Import Instagram Reel" at bounding box center [392, 65] width 158 height 27
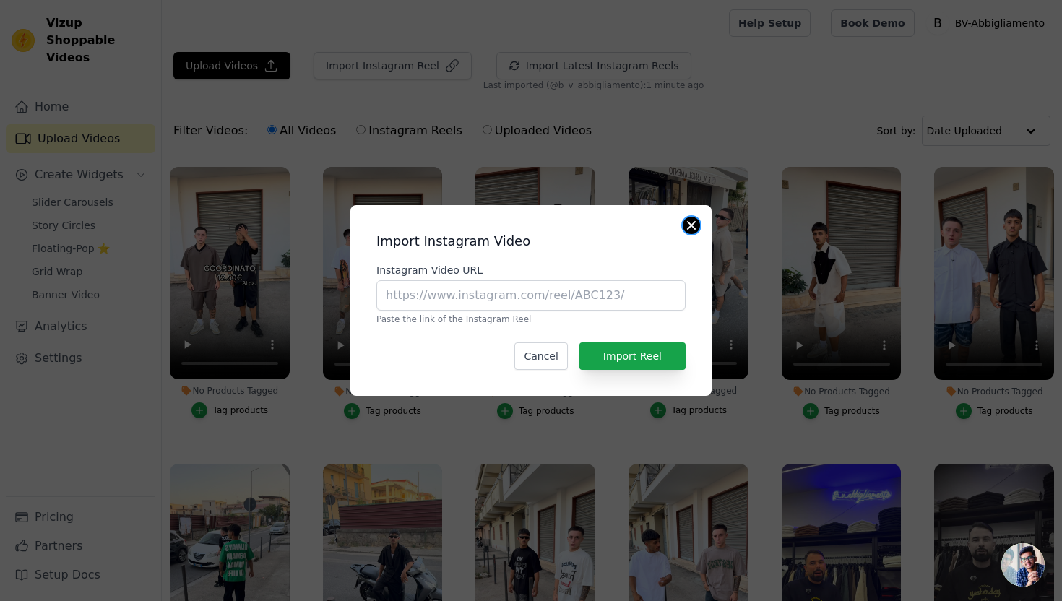
click at [695, 225] on button "Close modal" at bounding box center [690, 225] width 17 height 17
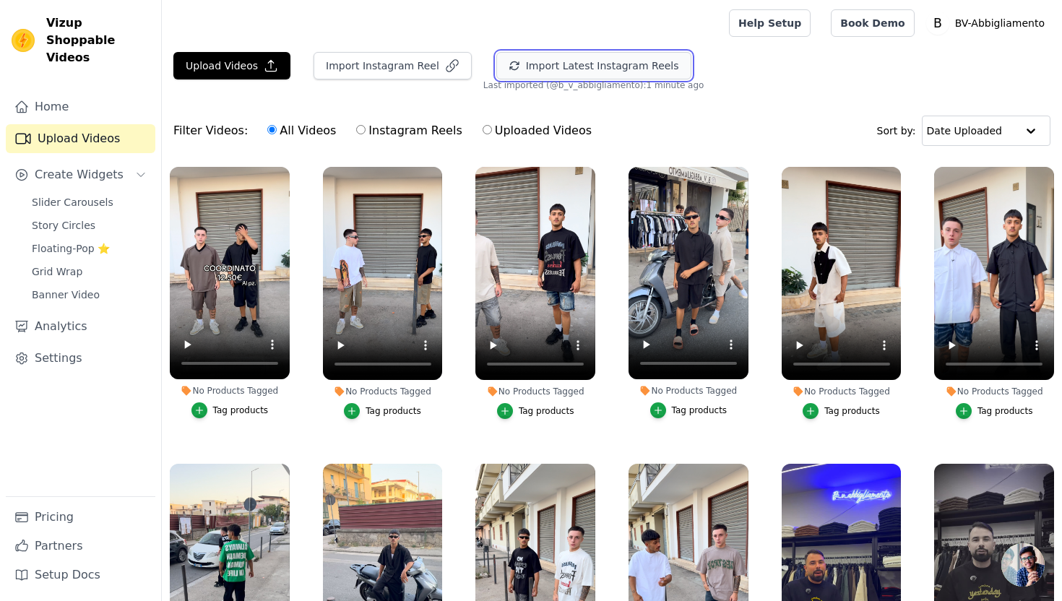
click at [625, 67] on button "Import Latest Instagram Reels" at bounding box center [593, 65] width 195 height 27
click at [625, 67] on button "Import Latest Instagram Reels" at bounding box center [614, 65] width 195 height 27
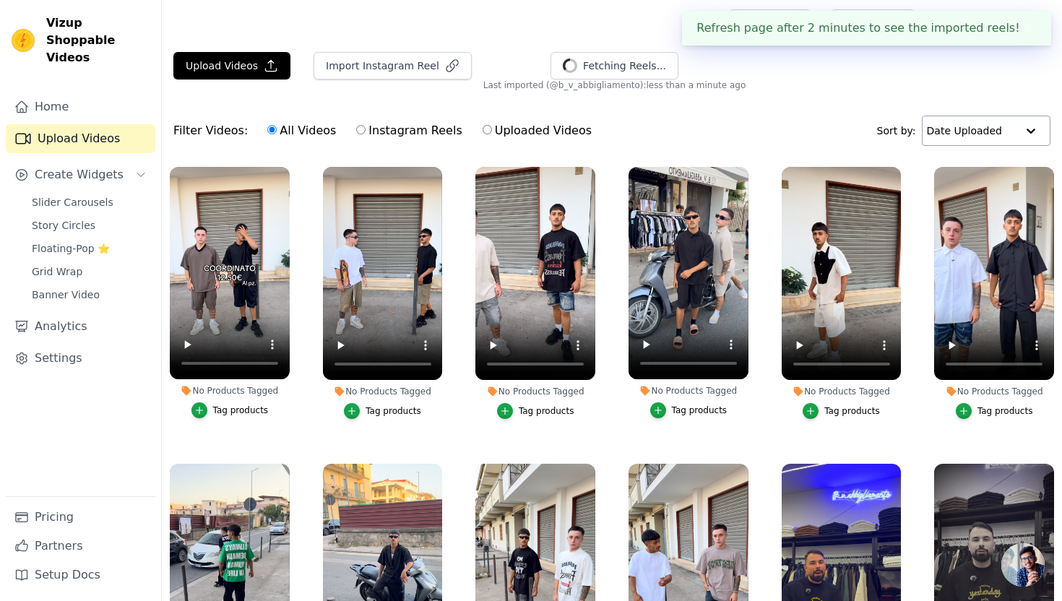
click at [979, 136] on input "text" at bounding box center [972, 130] width 90 height 29
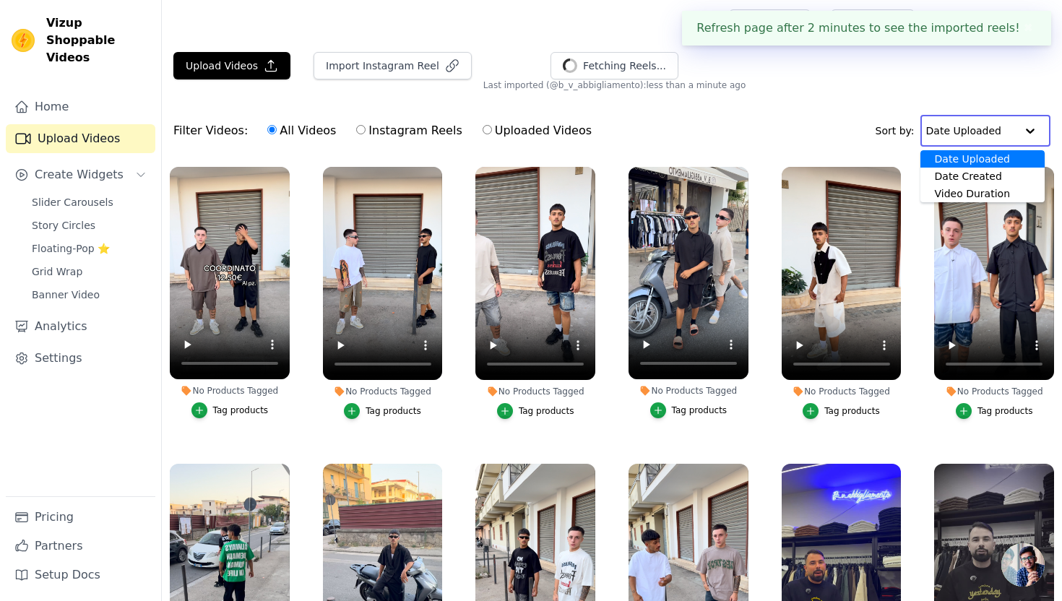
click at [979, 136] on input "text" at bounding box center [971, 130] width 90 height 29
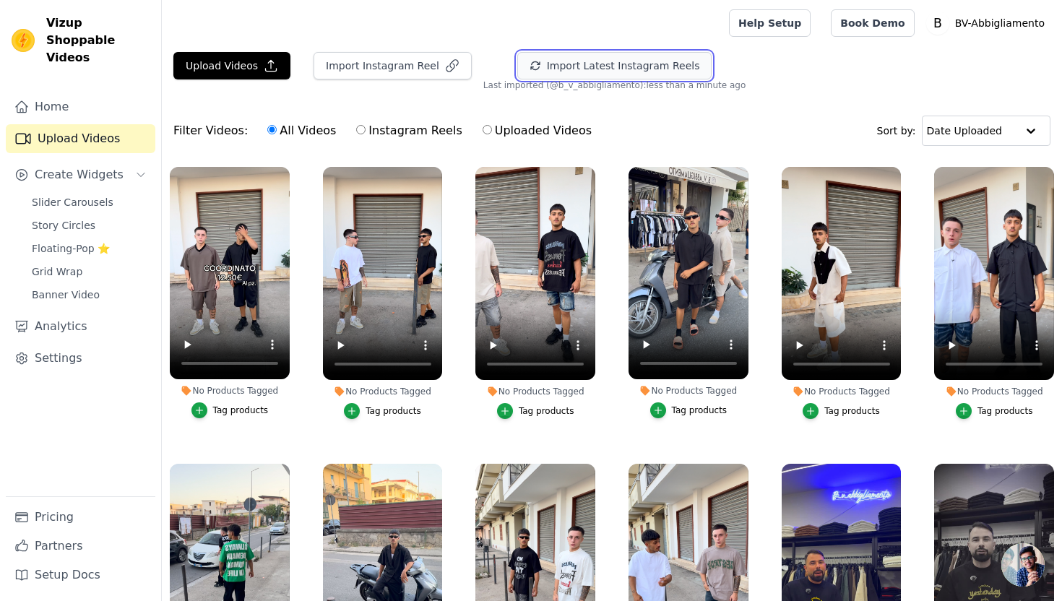
click at [604, 68] on button "Import Latest Instagram Reels" at bounding box center [614, 65] width 195 height 27
click at [656, 69] on button "Import Latest Instagram Reels" at bounding box center [614, 65] width 195 height 27
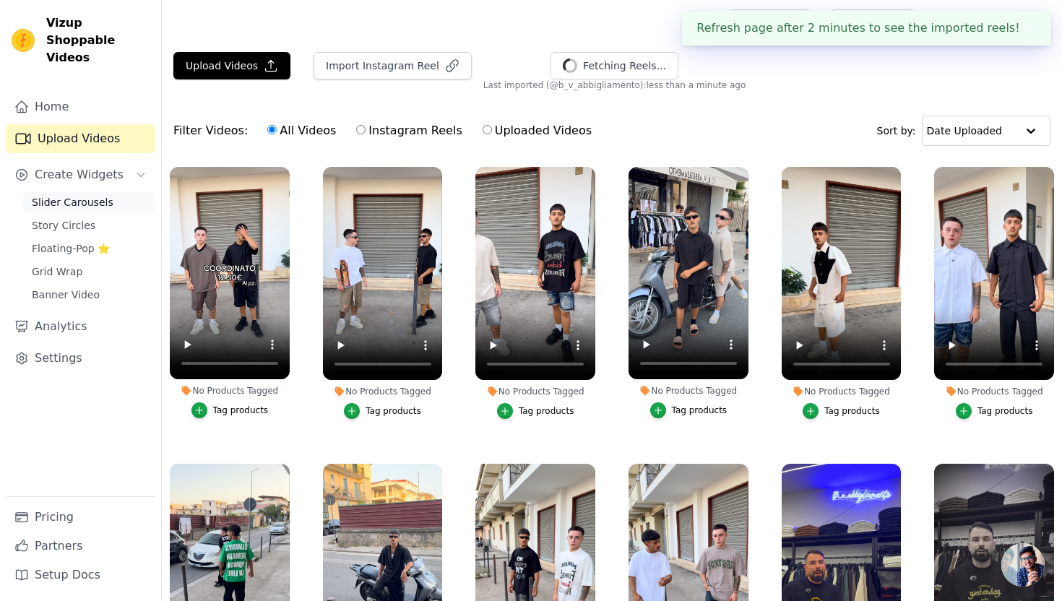
click at [125, 192] on link "Slider Carousels" at bounding box center [89, 202] width 132 height 20
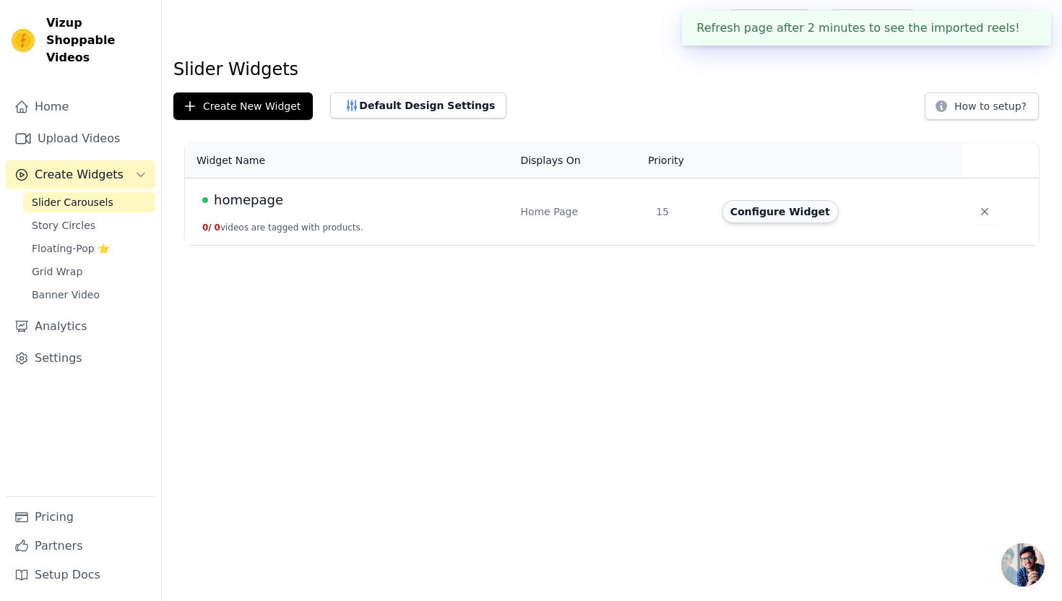
click at [773, 203] on button "Configure Widget" at bounding box center [779, 211] width 117 height 23
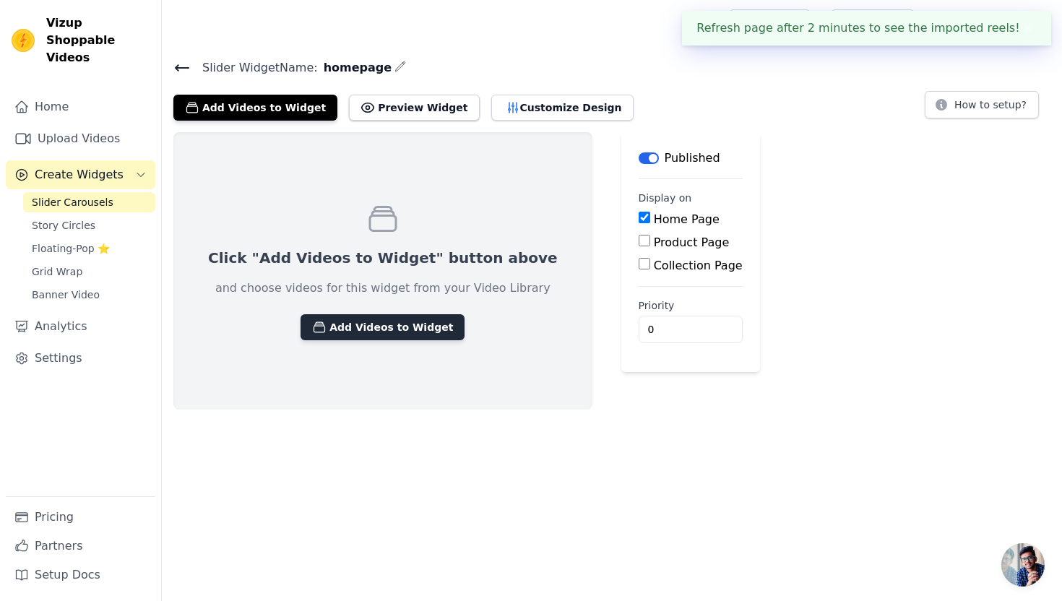
click at [355, 327] on button "Add Videos to Widget" at bounding box center [382, 327] width 164 height 26
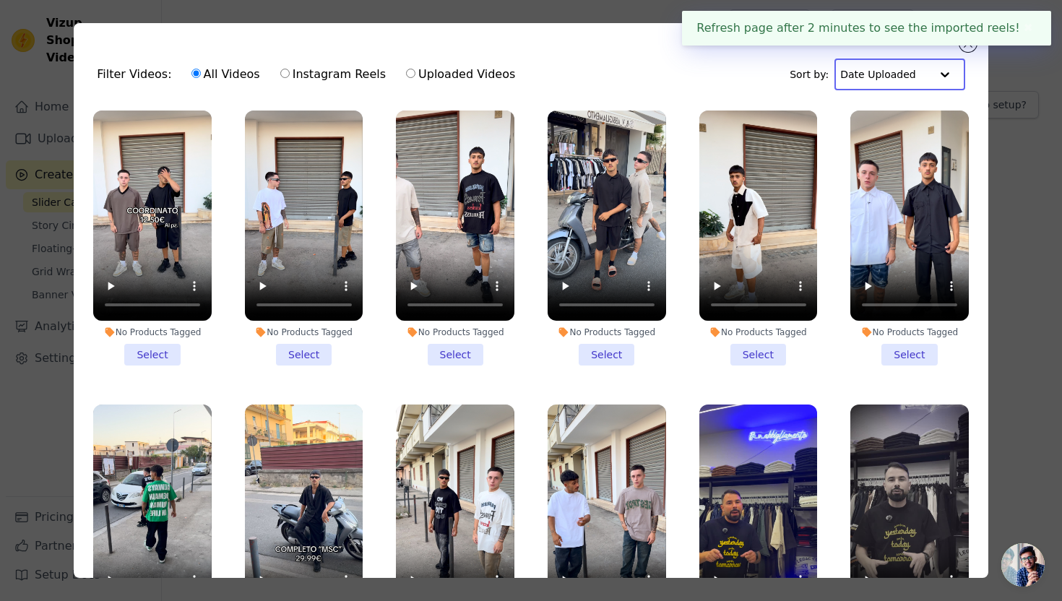
click at [900, 87] on input "text" at bounding box center [885, 74] width 90 height 29
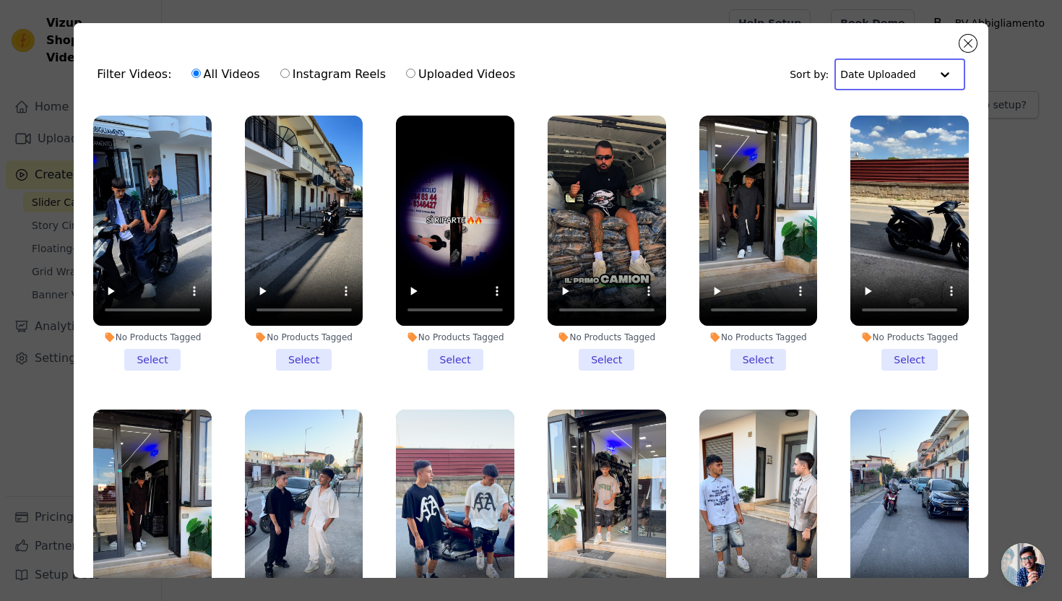
scroll to position [877, 0]
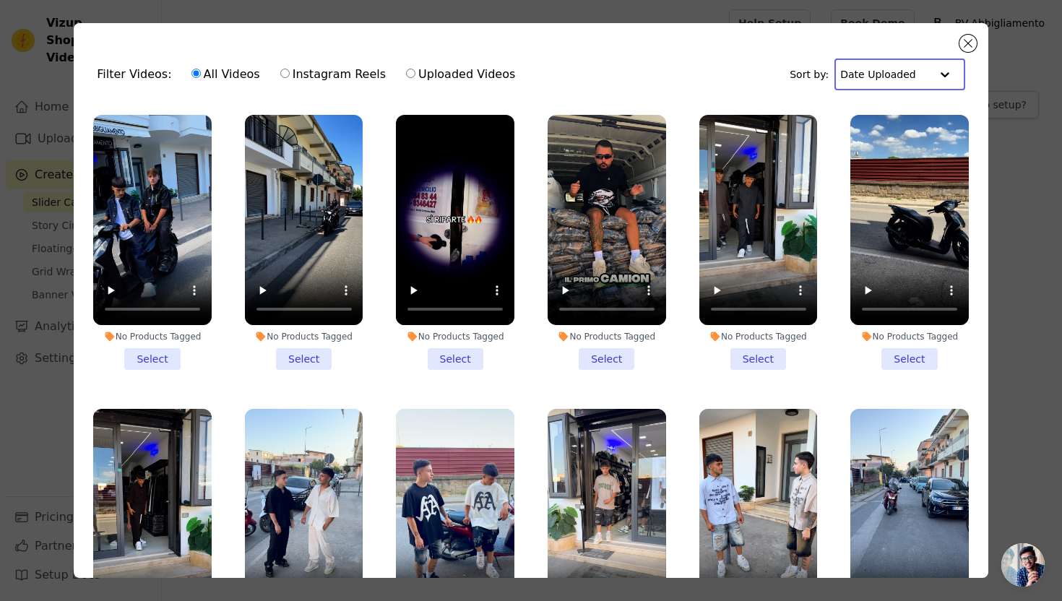
click at [623, 367] on li "No Products Tagged Select" at bounding box center [606, 242] width 118 height 255
click at [0, 0] on input "No Products Tagged Select" at bounding box center [0, 0] width 0 height 0
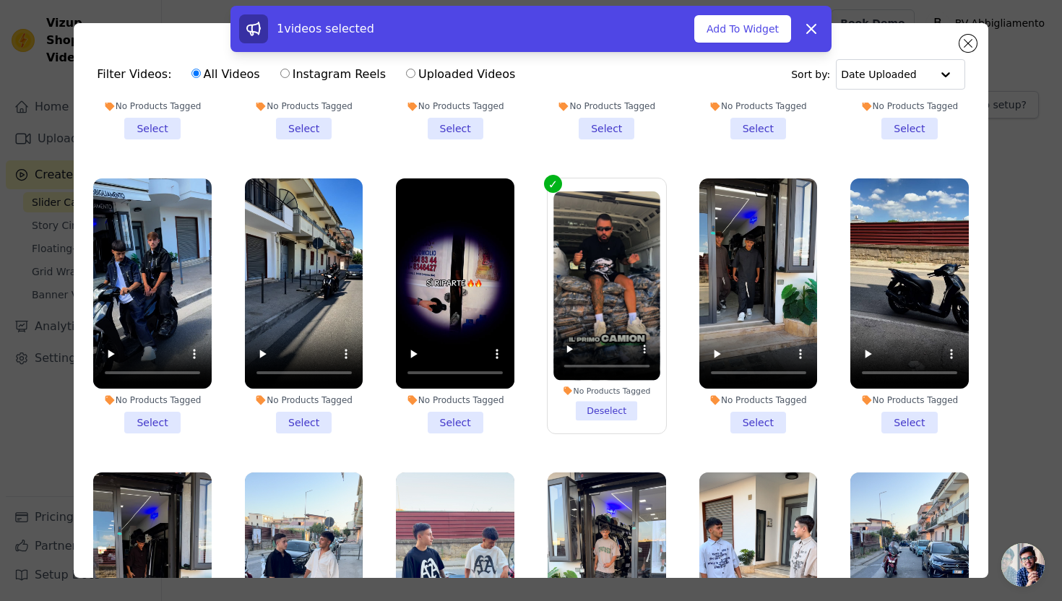
scroll to position [802, 0]
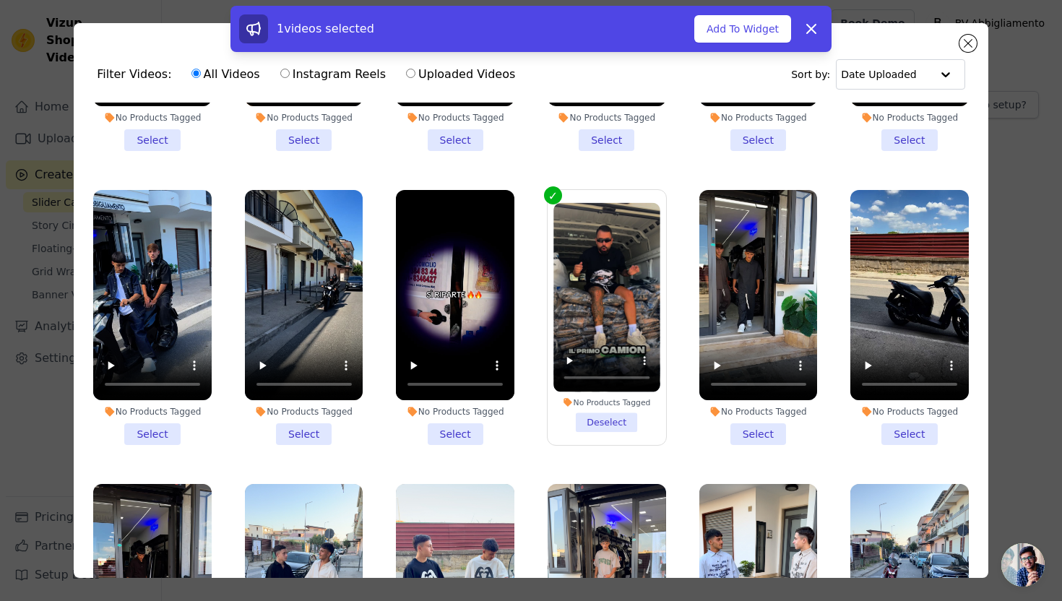
click at [756, 428] on li "No Products Tagged Select" at bounding box center [758, 317] width 118 height 255
click at [0, 0] on input "No Products Tagged Select" at bounding box center [0, 0] width 0 height 0
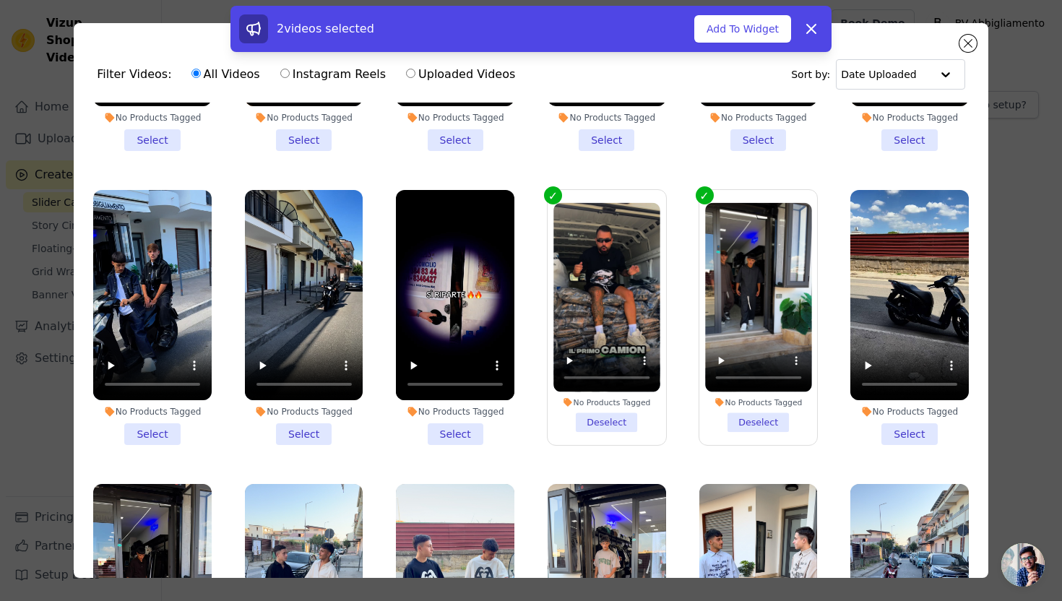
click at [896, 430] on li "No Products Tagged Select" at bounding box center [909, 317] width 118 height 255
click at [0, 0] on input "No Products Tagged Select" at bounding box center [0, 0] width 0 height 0
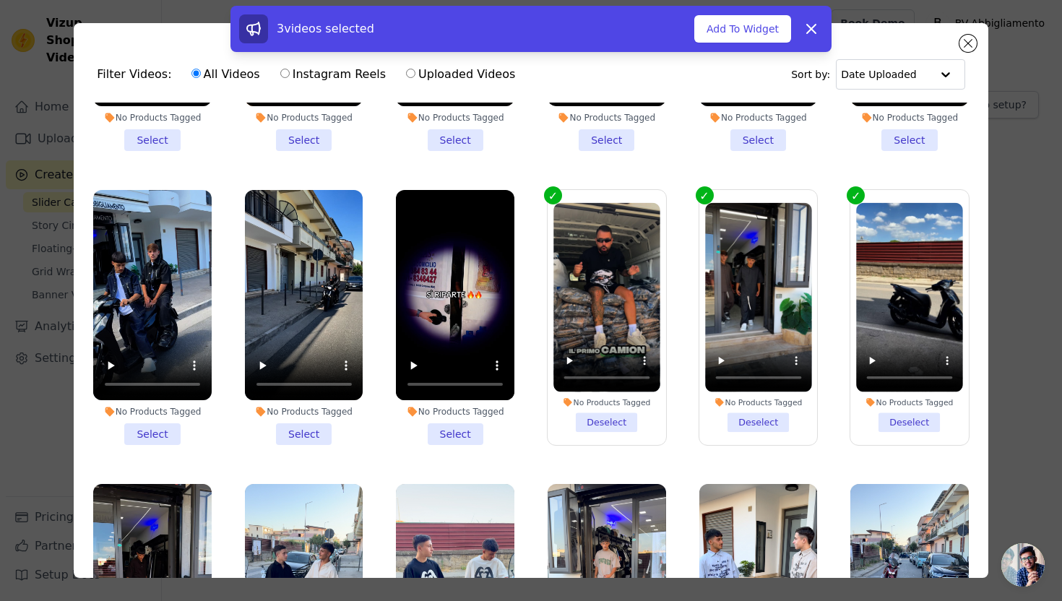
click at [469, 431] on li "No Products Tagged Select" at bounding box center [455, 317] width 118 height 255
click at [0, 0] on input "No Products Tagged Select" at bounding box center [0, 0] width 0 height 0
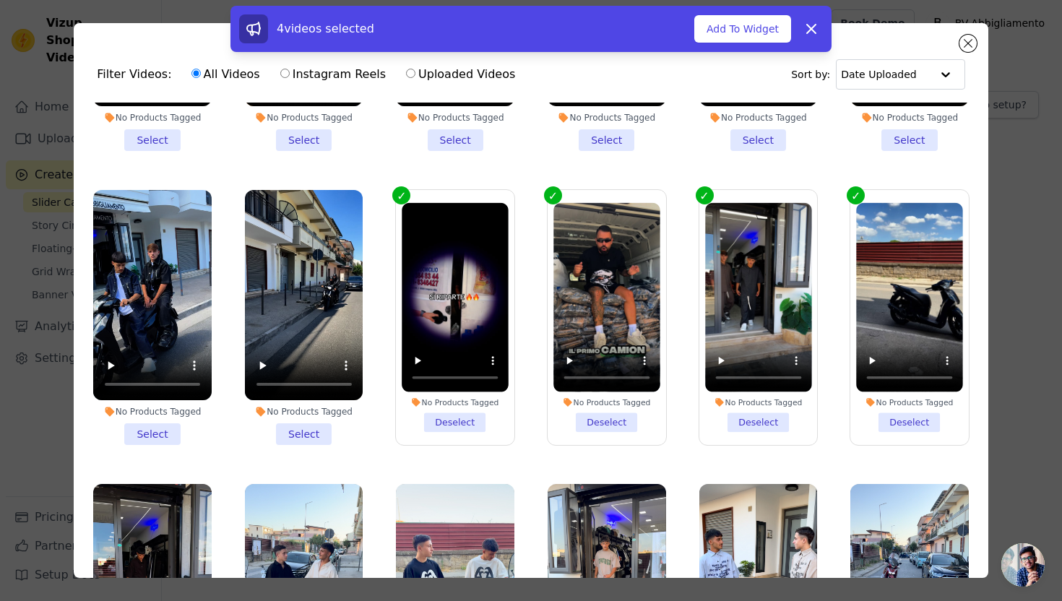
click at [311, 433] on li "No Products Tagged Select" at bounding box center [304, 317] width 118 height 255
click at [0, 0] on input "No Products Tagged Select" at bounding box center [0, 0] width 0 height 0
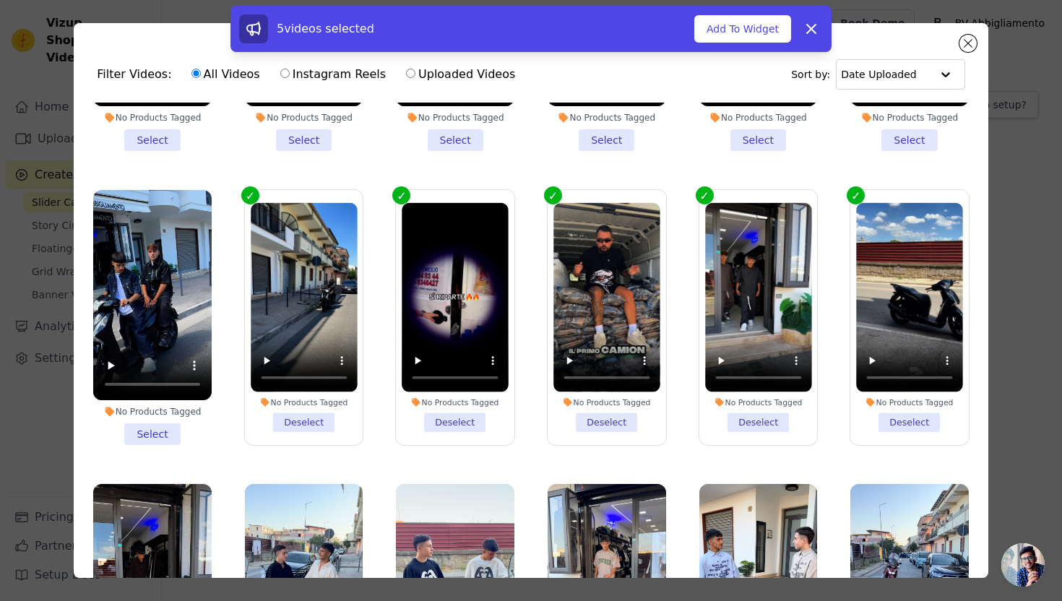
click at [159, 426] on li "No Products Tagged Select" at bounding box center [152, 317] width 118 height 255
click at [0, 0] on input "No Products Tagged Select" at bounding box center [0, 0] width 0 height 0
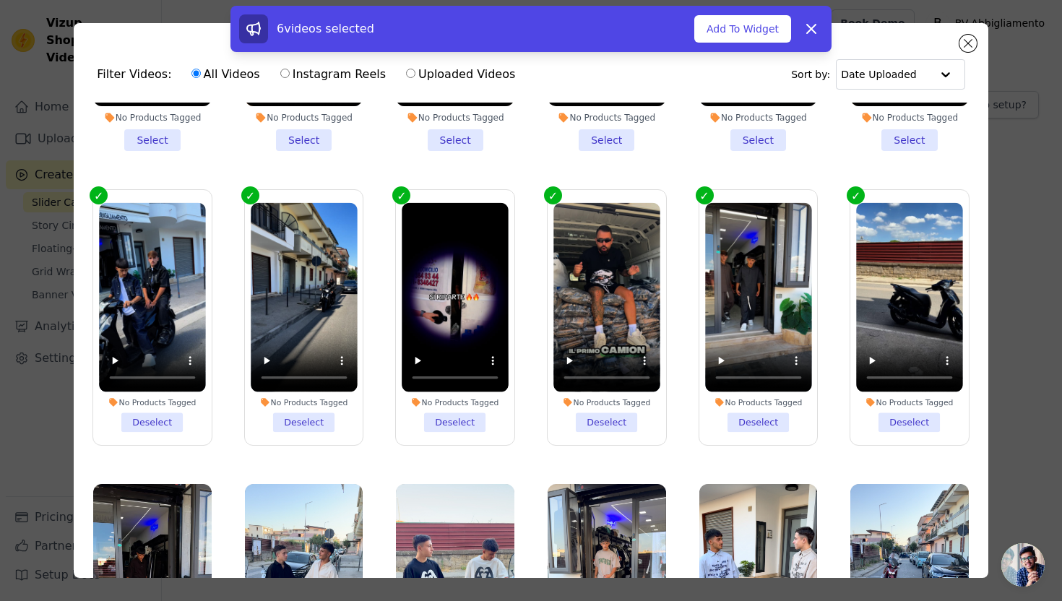
scroll to position [972, 0]
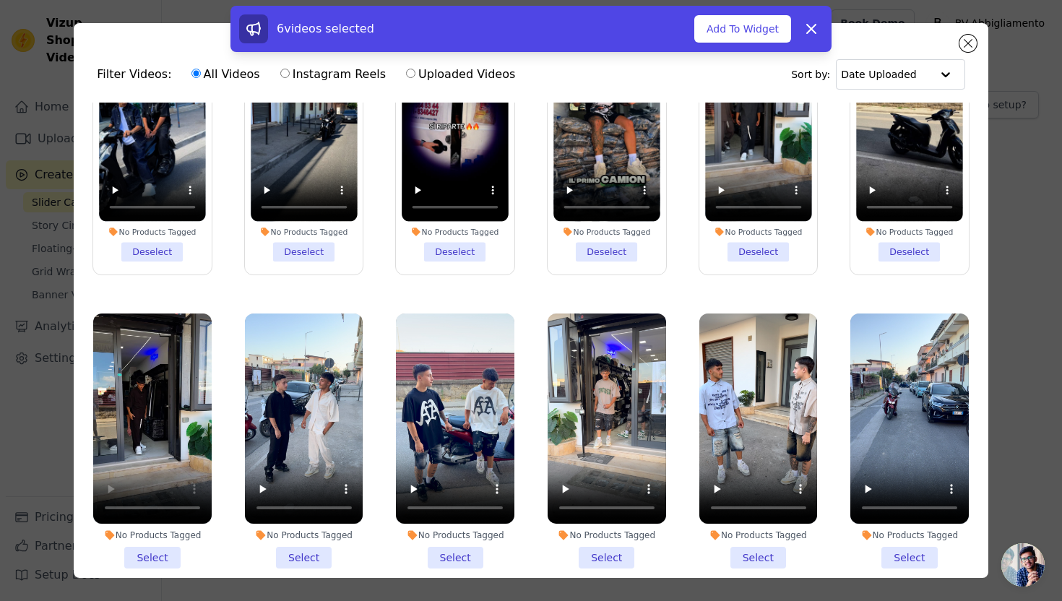
click at [140, 553] on li "No Products Tagged Select" at bounding box center [152, 440] width 118 height 255
click at [0, 0] on input "No Products Tagged Select" at bounding box center [0, 0] width 0 height 0
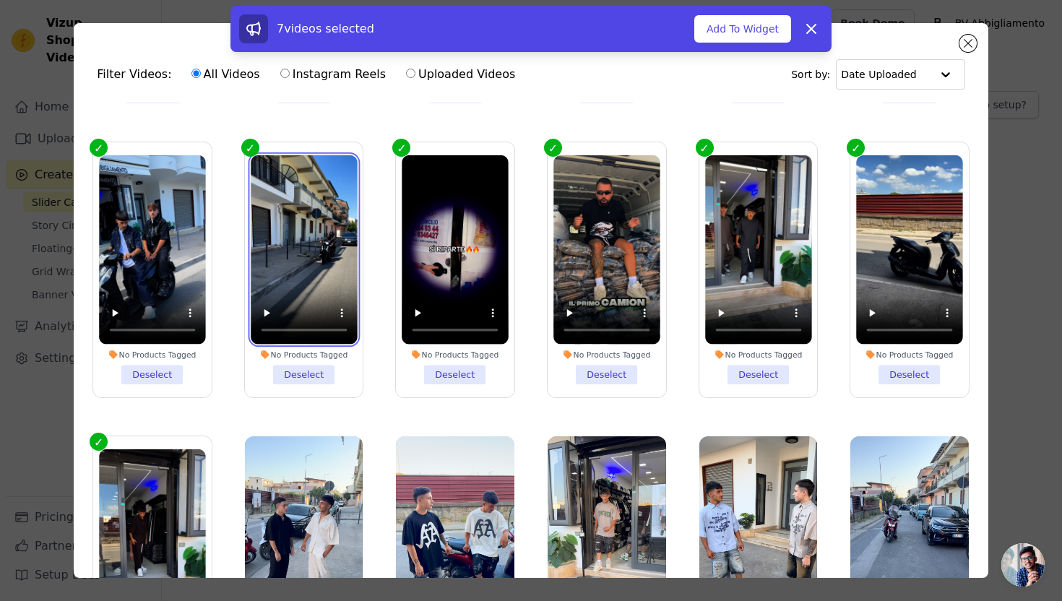
scroll to position [856, 0]
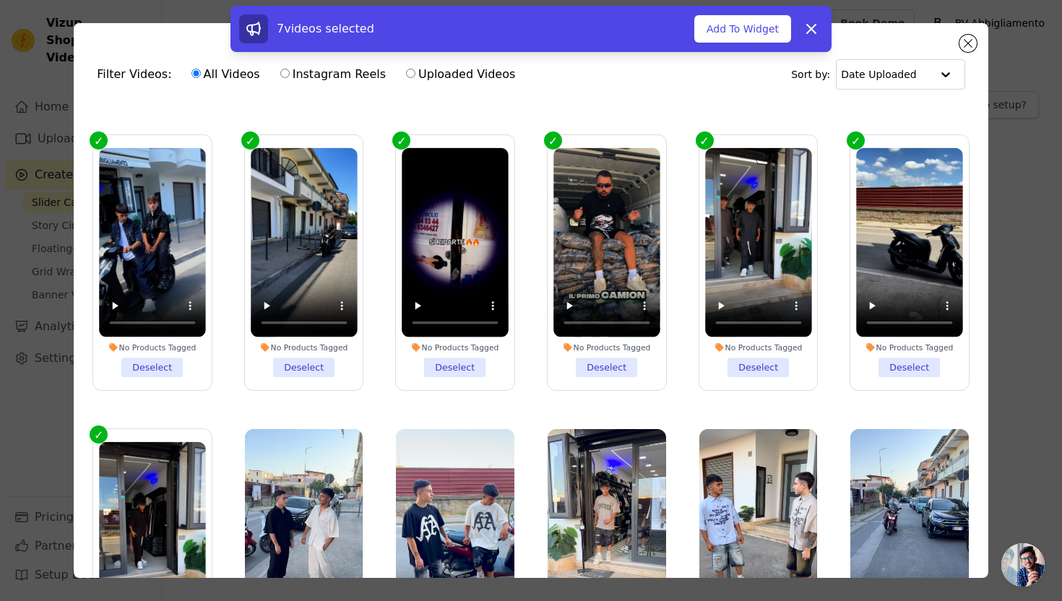
click at [600, 362] on li "No Products Tagged Deselect" at bounding box center [606, 262] width 106 height 229
click at [0, 0] on input "No Products Tagged Deselect" at bounding box center [0, 0] width 0 height 0
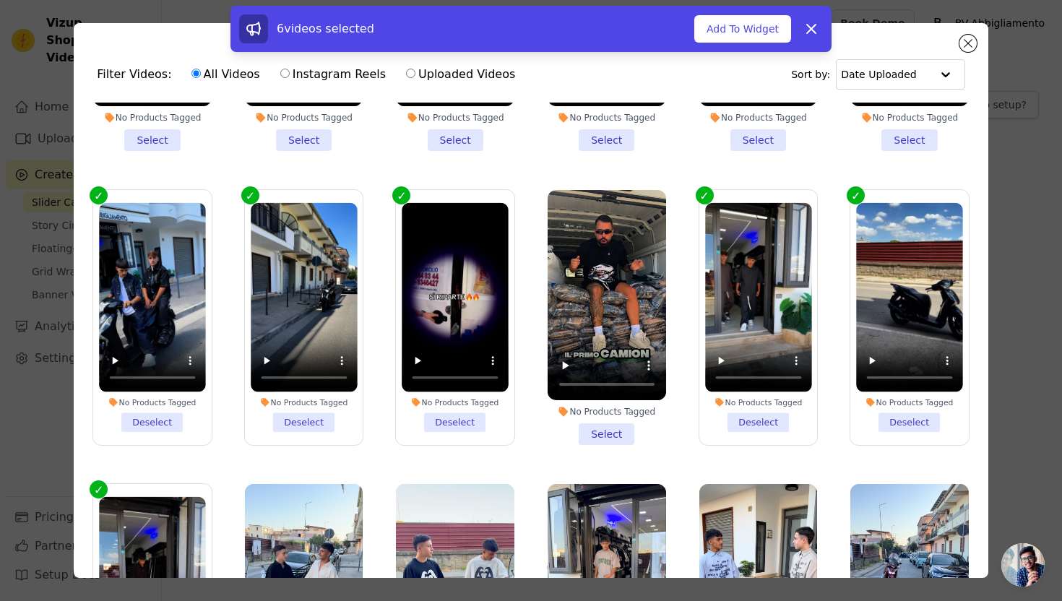
scroll to position [758, 0]
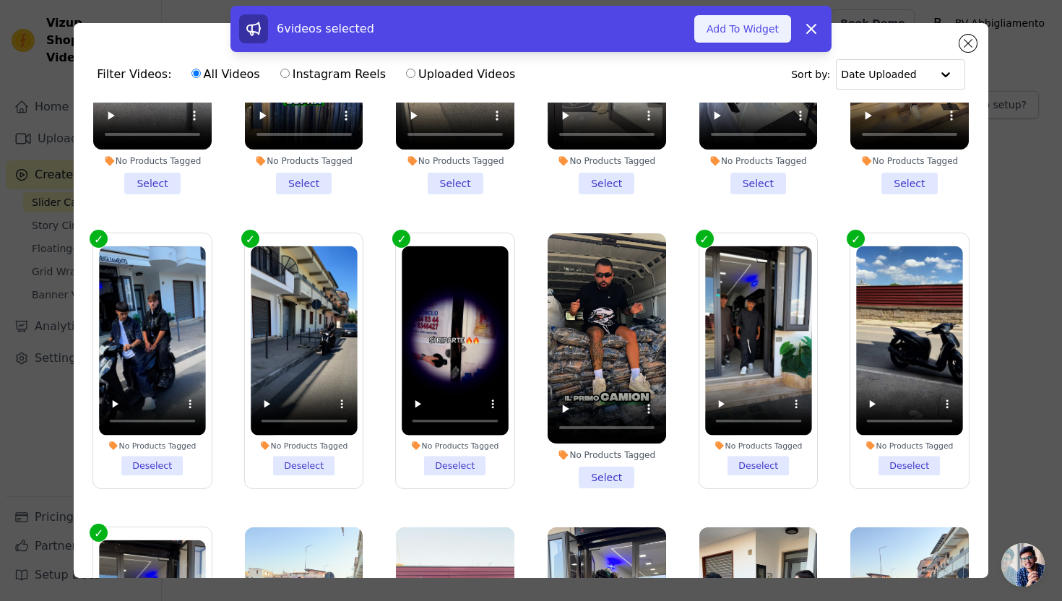
click at [745, 19] on button "Add To Widget" at bounding box center [742, 28] width 97 height 27
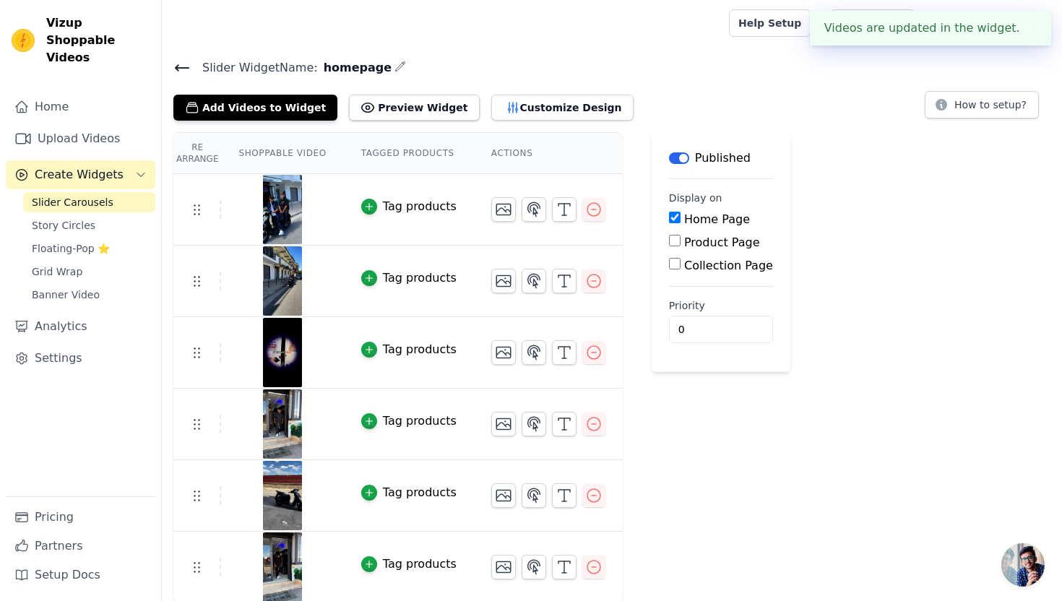
click at [1028, 25] on button "✖" at bounding box center [1028, 27] width 17 height 17
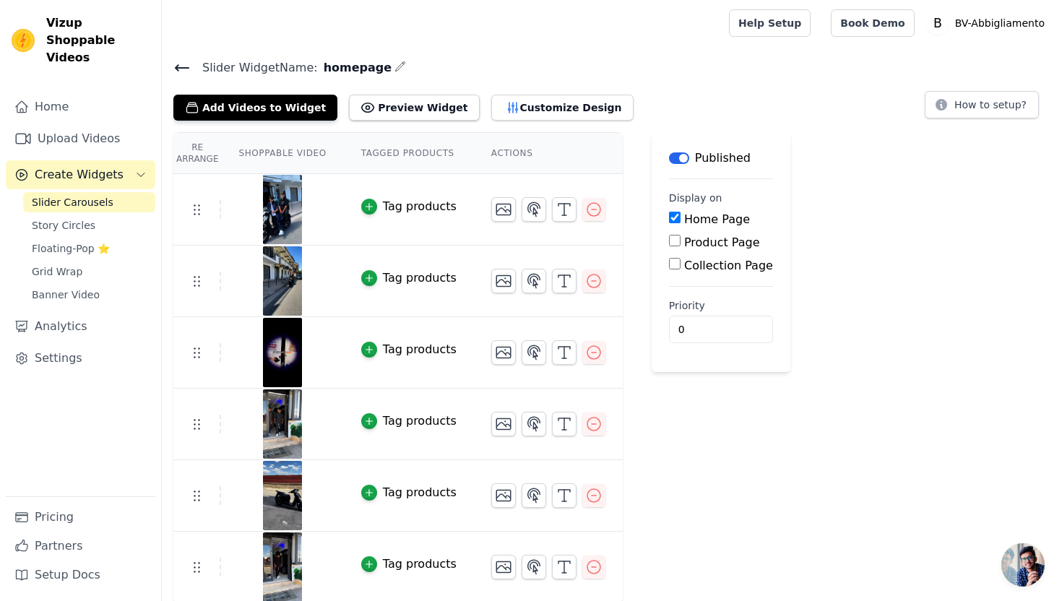
click at [183, 64] on icon at bounding box center [181, 67] width 17 height 17
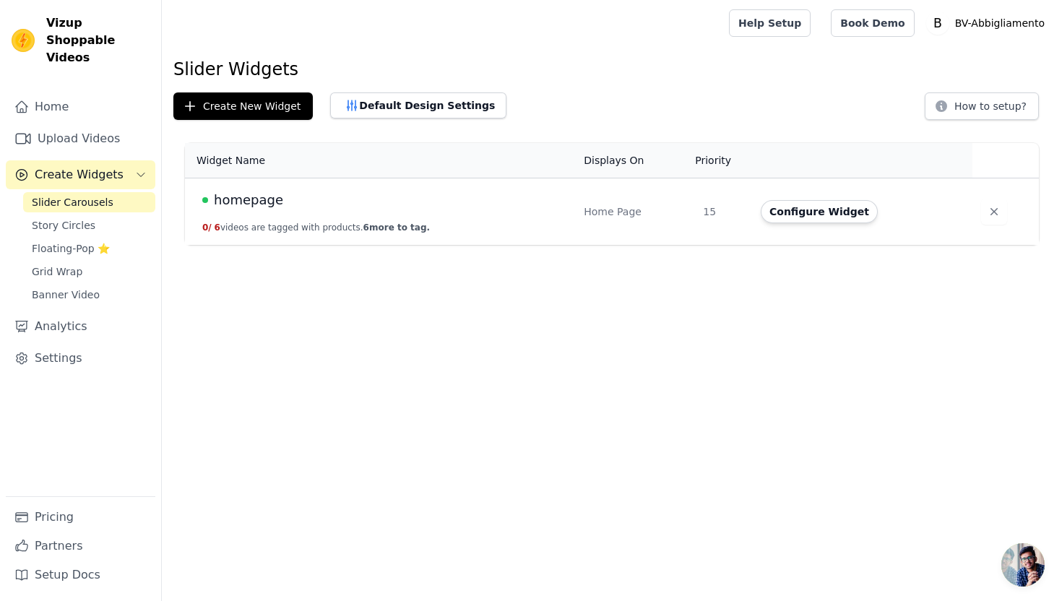
click at [448, 204] on div "homepage" at bounding box center [384, 200] width 364 height 20
click at [774, 206] on button "Configure Widget" at bounding box center [818, 211] width 117 height 23
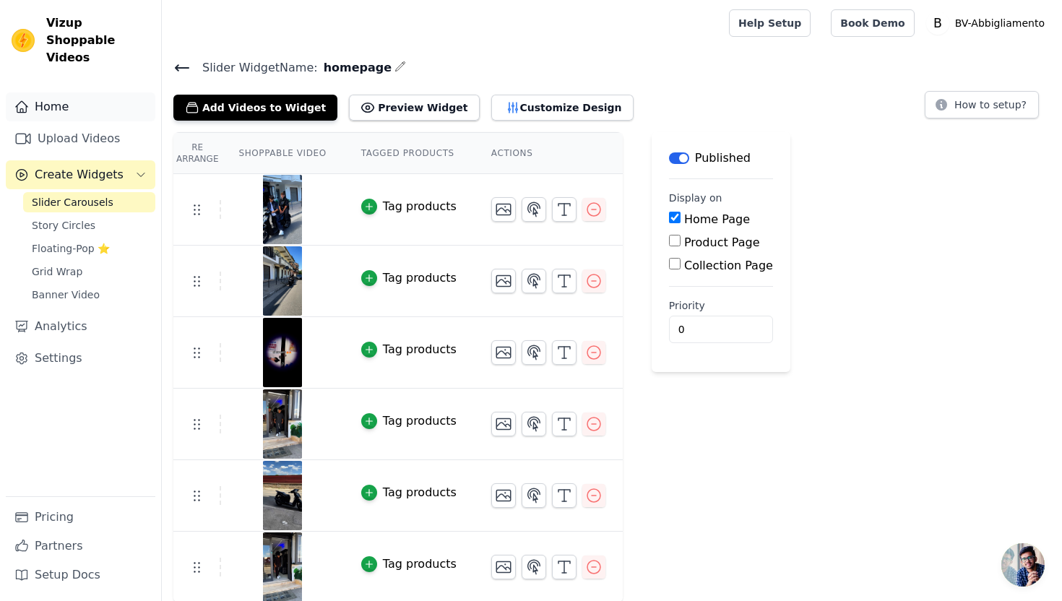
click at [79, 92] on link "Home" at bounding box center [80, 106] width 149 height 29
